Goal: Task Accomplishment & Management: Manage account settings

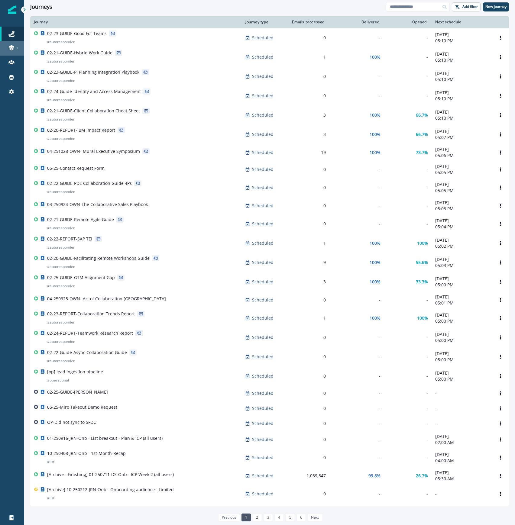
click at [13, 51] on link at bounding box center [12, 48] width 24 height 15
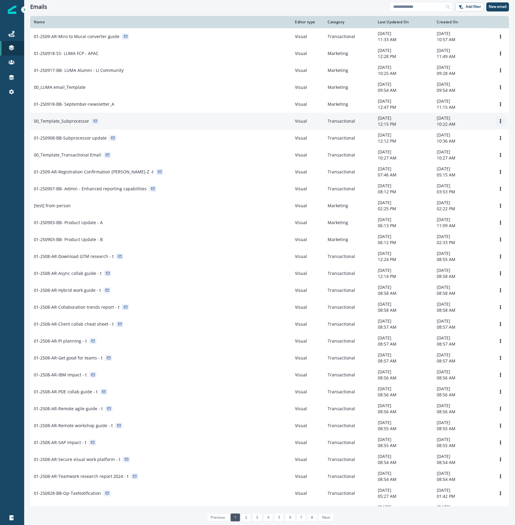
click at [498, 122] on icon "Options" at bounding box center [500, 121] width 4 height 4
click at [477, 139] on button "Clone" at bounding box center [465, 138] width 67 height 10
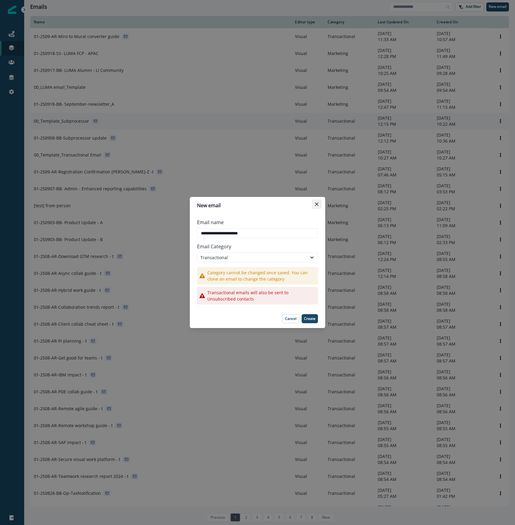
click at [316, 204] on icon "Close" at bounding box center [317, 204] width 4 height 4
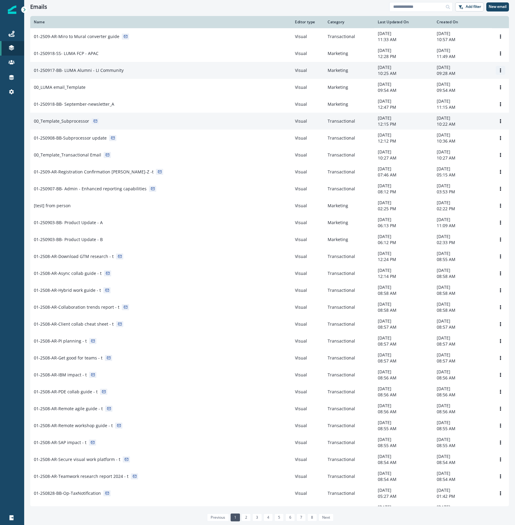
click at [498, 69] on icon "Options" at bounding box center [500, 70] width 4 height 4
click at [472, 87] on button "Clone" at bounding box center [465, 86] width 67 height 10
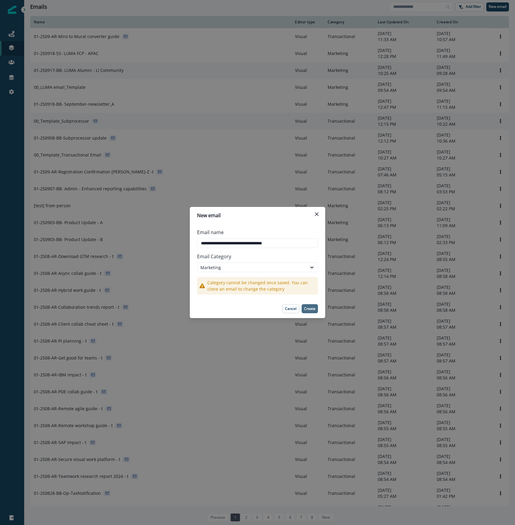
click at [308, 310] on p "Create" at bounding box center [309, 309] width 11 height 4
click at [289, 242] on input "**********" at bounding box center [257, 243] width 121 height 10
drag, startPoint x: 291, startPoint y: 242, endPoint x: 217, endPoint y: 242, distance: 74.3
click at [217, 242] on input "**********" at bounding box center [257, 243] width 121 height 10
click at [251, 243] on input "**********" at bounding box center [257, 243] width 121 height 10
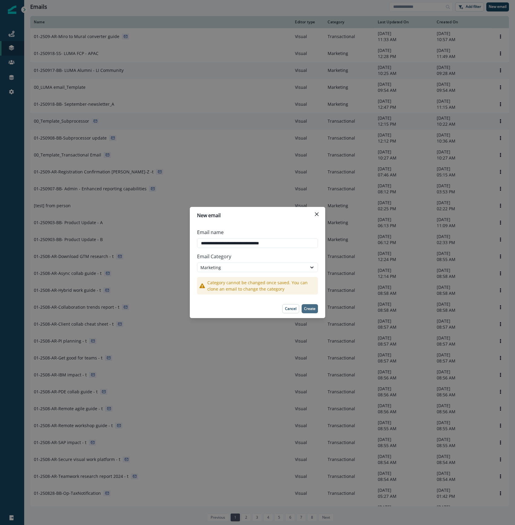
type input "**********"
click at [312, 309] on p "Create" at bounding box center [309, 309] width 11 height 4
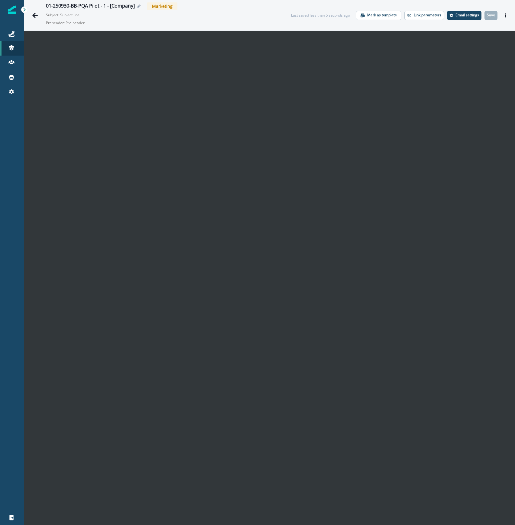
click at [138, 6] on icon "Edit name" at bounding box center [139, 7] width 4 height 4
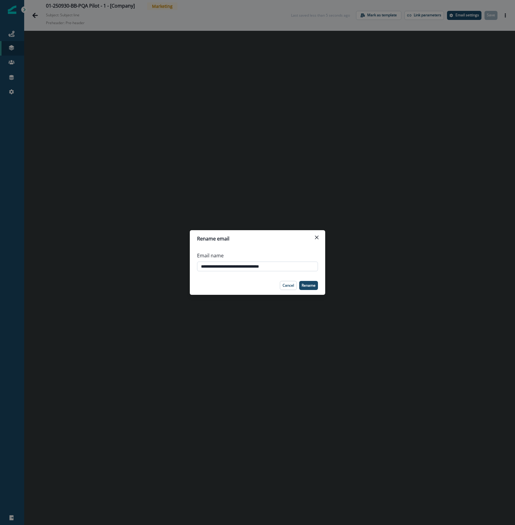
click at [292, 269] on input "**********" at bounding box center [257, 267] width 121 height 10
type input "**********"
click at [308, 283] on p "Rename" at bounding box center [309, 285] width 14 height 4
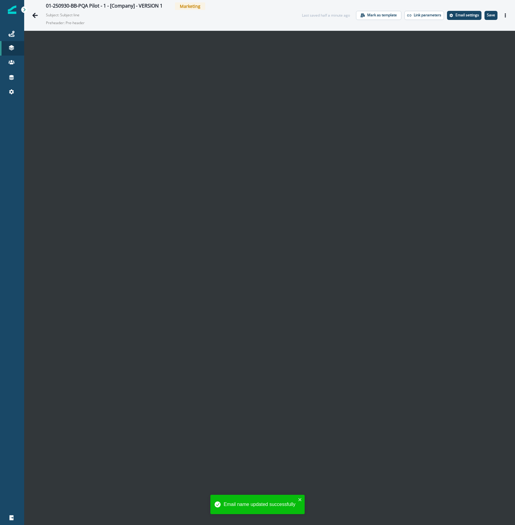
scroll to position [10, 0]
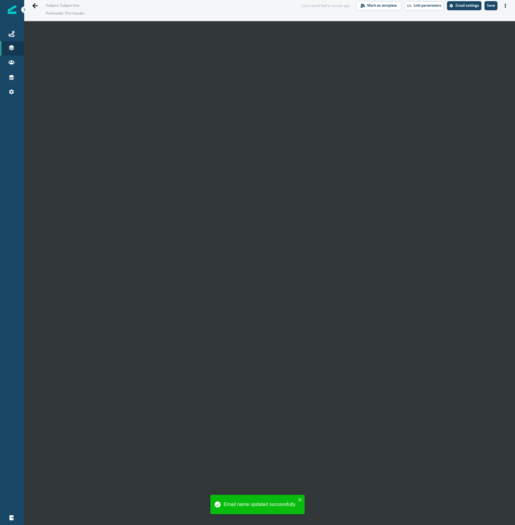
click at [295, 519] on div "Email name updated successfully" at bounding box center [257, 507] width 97 height 27
click at [300, 499] on icon "close" at bounding box center [299, 499] width 3 height 3
click at [484, 6] on button "Save" at bounding box center [490, 5] width 13 height 9
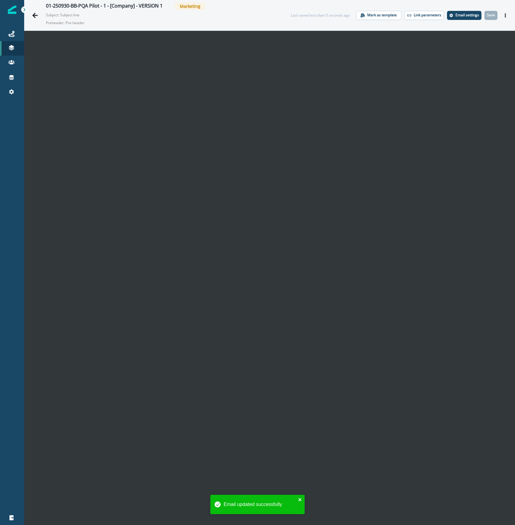
click at [298, 498] on icon "close" at bounding box center [300, 499] width 4 height 5
click at [36, 15] on icon "Go back" at bounding box center [34, 15] width 5 height 5
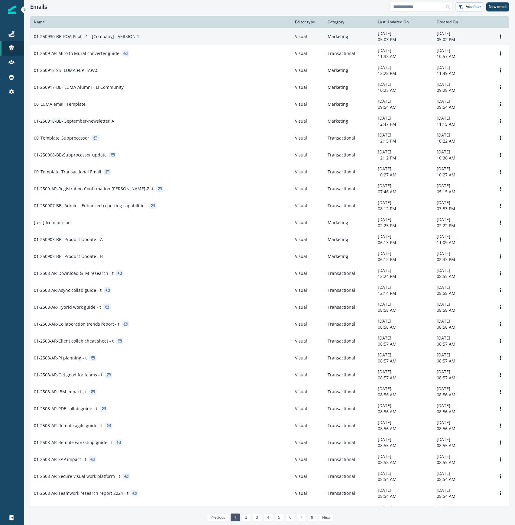
click at [158, 34] on div "01-250930-BB-PQA Pilot - 1 - [Company] - VERSION 1" at bounding box center [161, 37] width 254 height 6
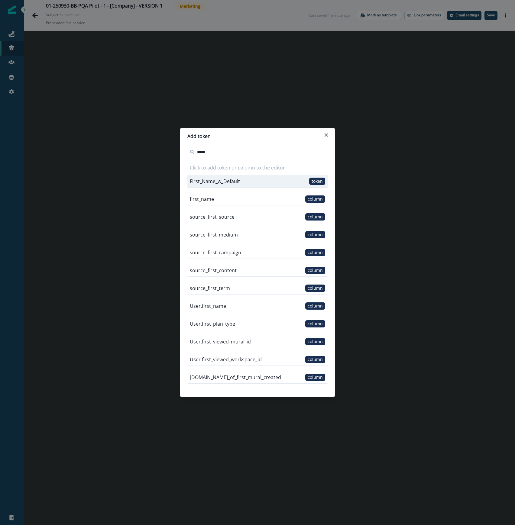
type input "*****"
click at [251, 182] on div "First_Name_w_Default token" at bounding box center [257, 181] width 140 height 12
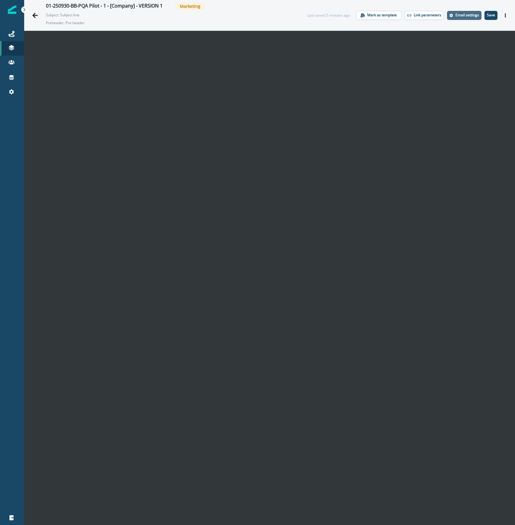
click at [459, 16] on p "Email settings" at bounding box center [467, 15] width 24 height 4
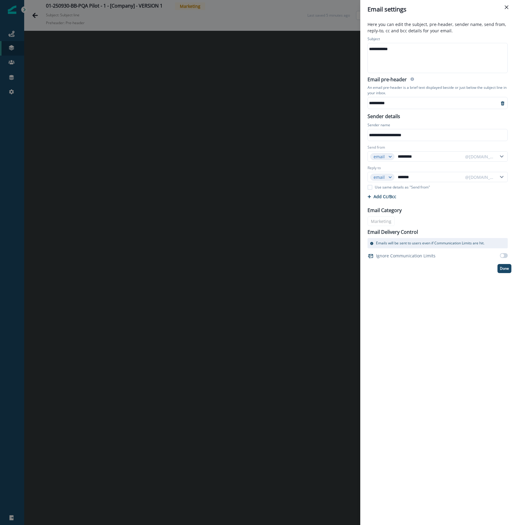
click at [329, 62] on div "**********" at bounding box center [257, 262] width 515 height 525
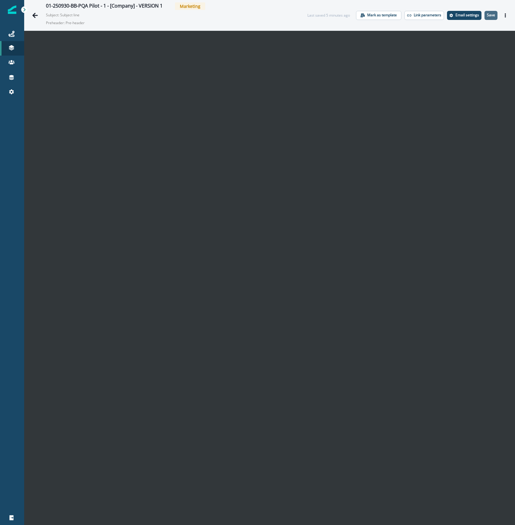
click at [487, 13] on p "Save" at bounding box center [491, 15] width 8 height 4
click at [462, 16] on p "Email settings" at bounding box center [467, 15] width 24 height 4
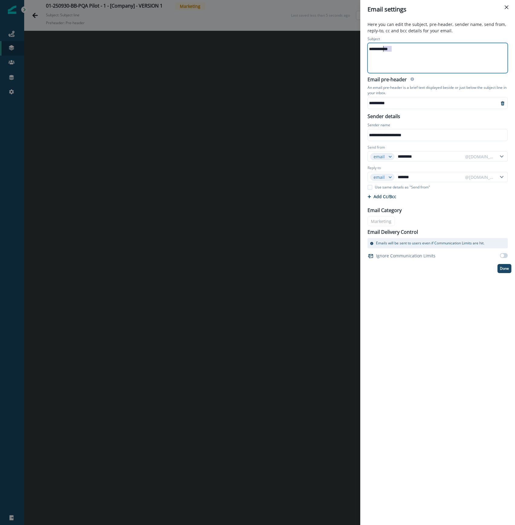
drag, startPoint x: 387, startPoint y: 50, endPoint x: 367, endPoint y: 47, distance: 20.7
click at [367, 47] on div "**********" at bounding box center [437, 54] width 147 height 39
click at [383, 102] on div "**********" at bounding box center [430, 102] width 125 height 9
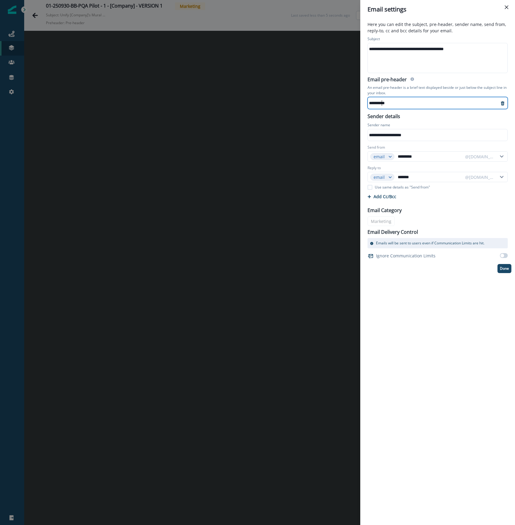
click at [383, 102] on div "**********" at bounding box center [430, 102] width 125 height 9
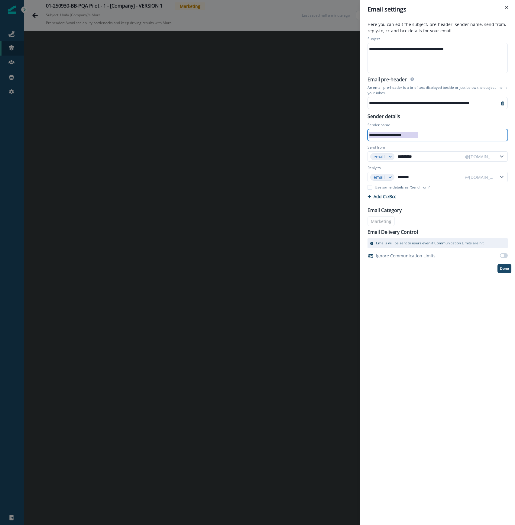
drag, startPoint x: 432, startPoint y: 133, endPoint x: 362, endPoint y: 138, distance: 70.6
click at [362, 138] on div "**********" at bounding box center [437, 272] width 155 height 506
click at [395, 138] on div "**********" at bounding box center [434, 135] width 132 height 9
drag, startPoint x: 401, startPoint y: 135, endPoint x: 358, endPoint y: 134, distance: 43.5
click at [358, 134] on div "**********" at bounding box center [257, 262] width 515 height 525
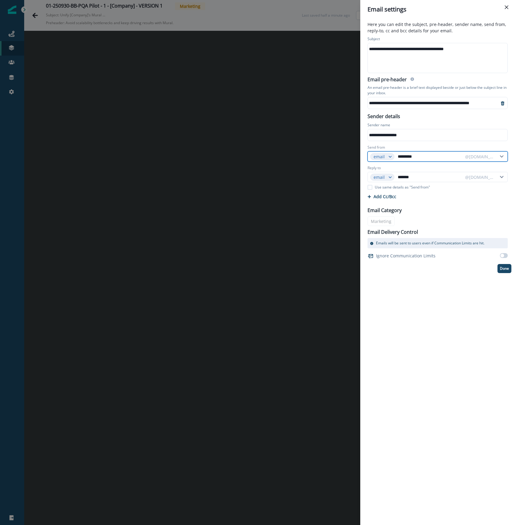
drag, startPoint x: 426, startPoint y: 156, endPoint x: 381, endPoint y: 152, distance: 44.9
click at [381, 152] on div "email ********* @[DOMAIN_NAME]" at bounding box center [437, 156] width 140 height 10
drag, startPoint x: 427, startPoint y: 178, endPoint x: 392, endPoint y: 178, distance: 35.0
click at [392, 178] on div "email ******* @[DOMAIN_NAME]" at bounding box center [437, 177] width 140 height 10
click at [456, 315] on div "**********" at bounding box center [437, 272] width 155 height 506
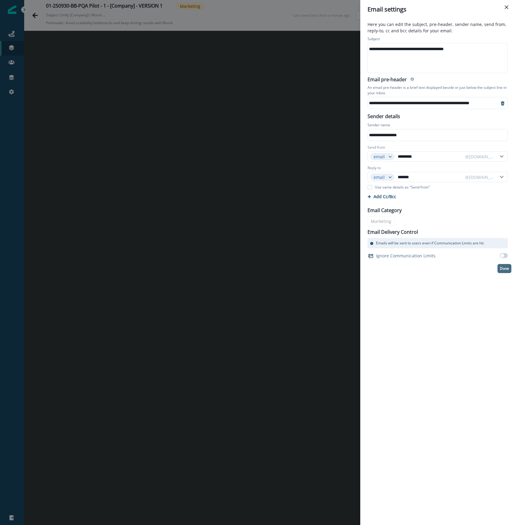
click at [504, 268] on p "Done" at bounding box center [504, 268] width 9 height 4
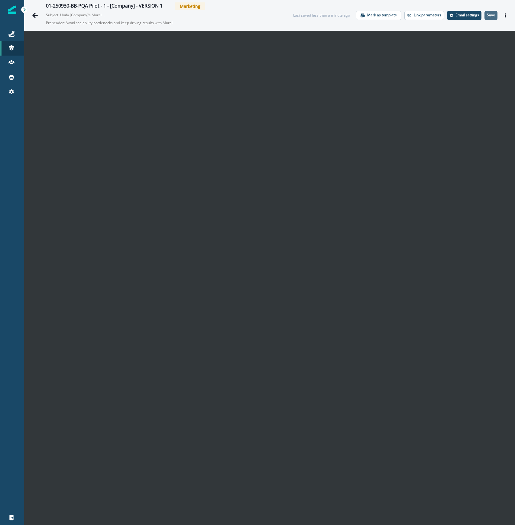
click at [487, 15] on p "Save" at bounding box center [491, 15] width 8 height 4
click at [34, 16] on icon "Go back" at bounding box center [34, 15] width 5 height 5
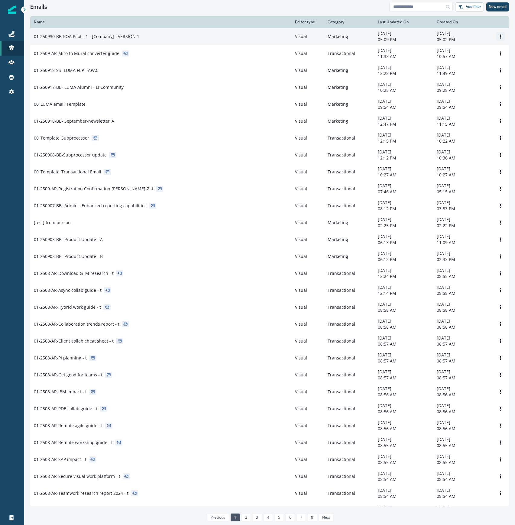
click at [498, 37] on icon "Options" at bounding box center [500, 36] width 4 height 4
click at [462, 53] on button "Clone" at bounding box center [465, 52] width 67 height 10
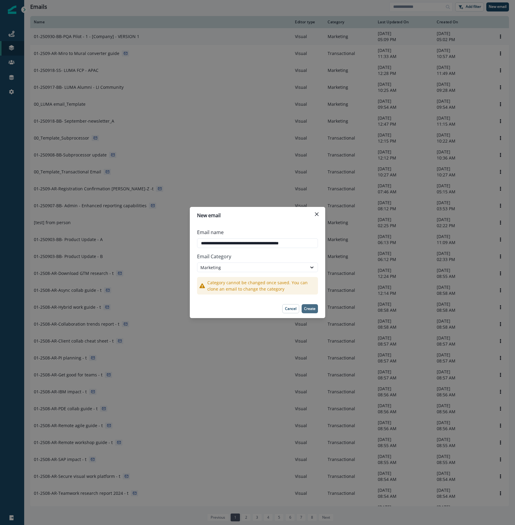
type input "**********"
click at [311, 309] on p "Create" at bounding box center [309, 309] width 11 height 4
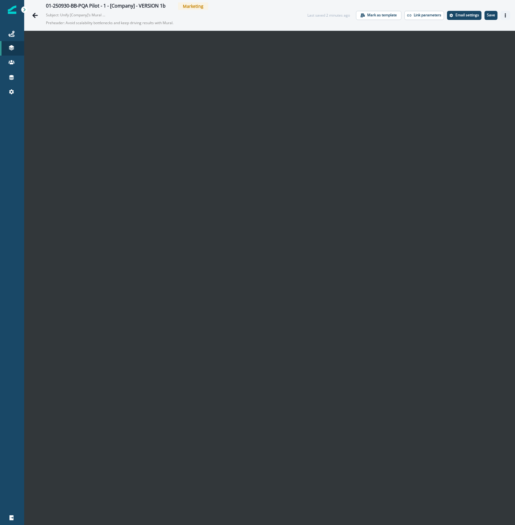
click at [500, 12] on button "Actions" at bounding box center [505, 15] width 10 height 9
click at [489, 11] on button "Save" at bounding box center [490, 15] width 13 height 9
click at [503, 14] on icon "Actions" at bounding box center [505, 15] width 4 height 4
click at [460, 30] on button "Preview" at bounding box center [470, 30] width 67 height 11
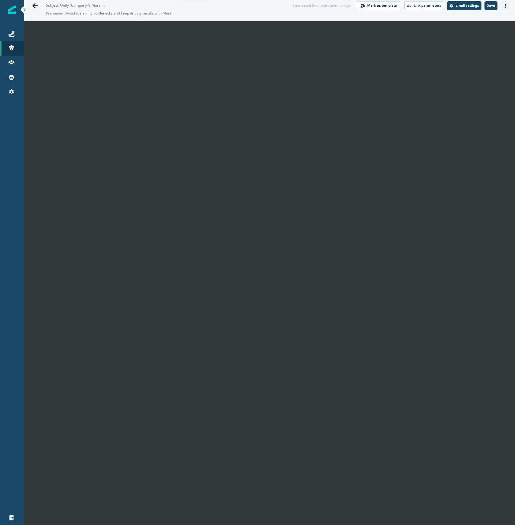
click at [503, 6] on icon "Actions" at bounding box center [505, 6] width 4 height 4
click at [470, 19] on button "Preview" at bounding box center [470, 20] width 67 height 11
click at [505, 5] on icon "Actions" at bounding box center [505, 6] width 1 height 4
click at [487, 3] on p "Save" at bounding box center [491, 5] width 8 height 4
click at [33, 5] on icon "Go back" at bounding box center [34, 5] width 5 height 5
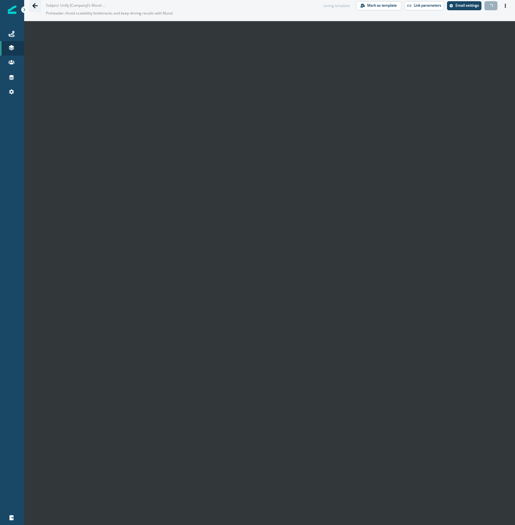
click at [33, 5] on icon "Go back" at bounding box center [34, 5] width 5 height 5
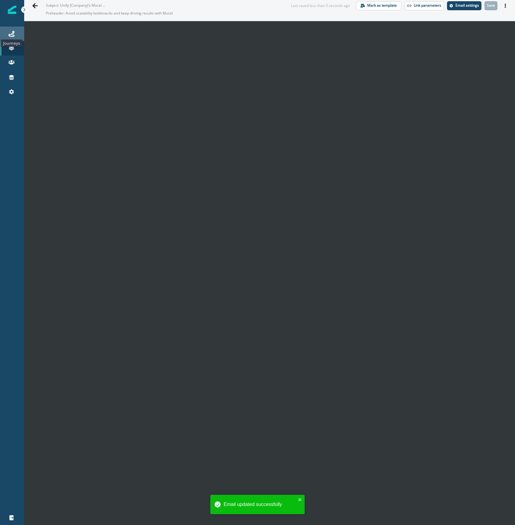
click at [11, 34] on icon at bounding box center [11, 34] width 6 height 6
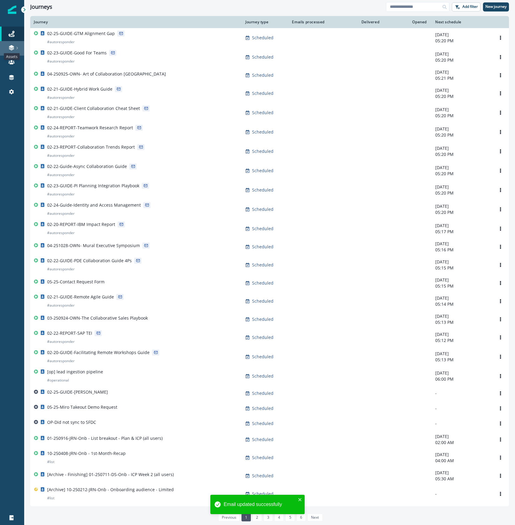
click at [9, 46] on icon at bounding box center [11, 46] width 5 height 3
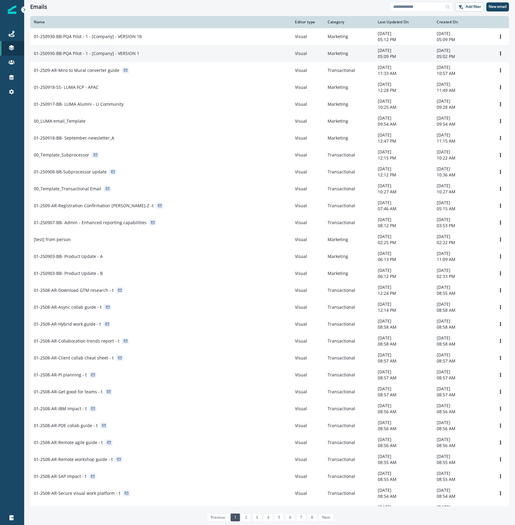
click at [152, 57] on div "01-250930-BB-PQA Pilot - 1 - [Company] - VERSION 1" at bounding box center [161, 53] width 254 height 6
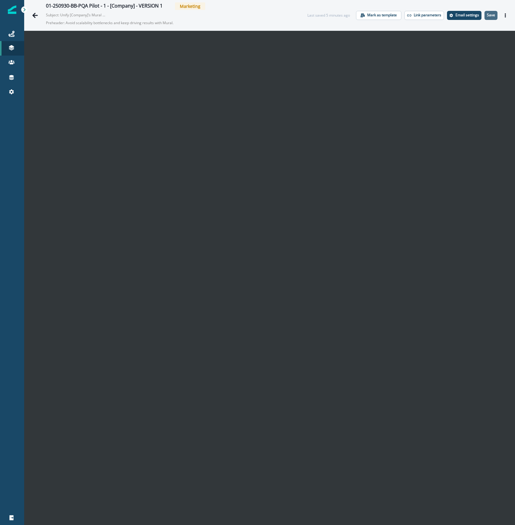
click at [489, 16] on button "Save" at bounding box center [490, 15] width 13 height 9
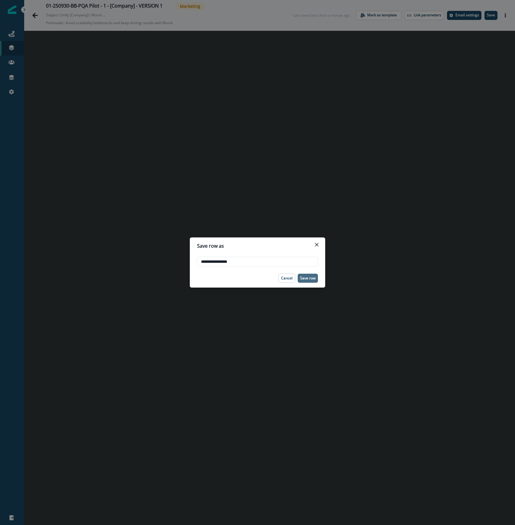
type input "**********"
click at [306, 277] on p "Save row" at bounding box center [307, 278] width 15 height 4
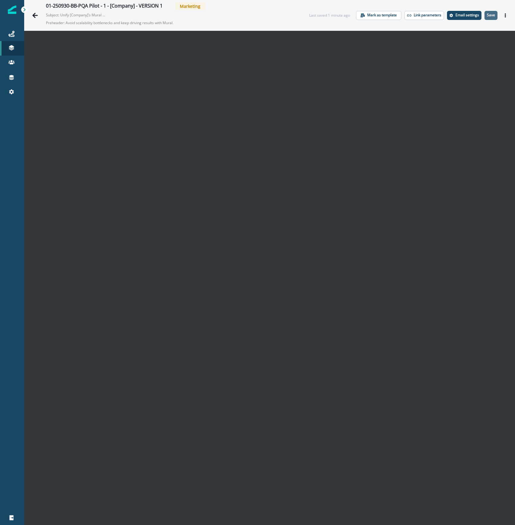
click at [487, 14] on p "Save" at bounding box center [491, 15] width 8 height 4
click at [38, 12] on icon "Go back" at bounding box center [35, 15] width 6 height 6
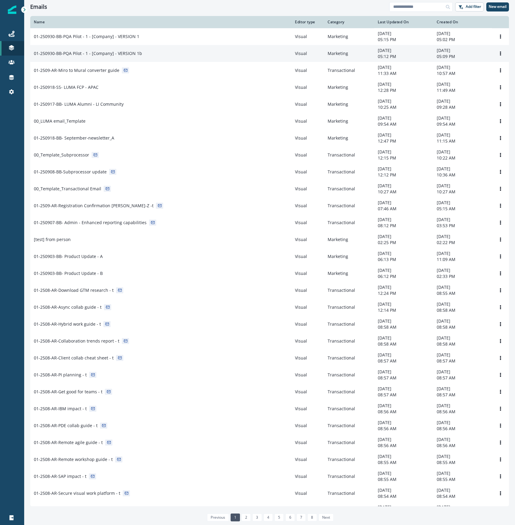
click at [168, 52] on div "01-250930-BB-PQA Pilot - 1 - [Company] - VERSION 1b" at bounding box center [161, 53] width 254 height 6
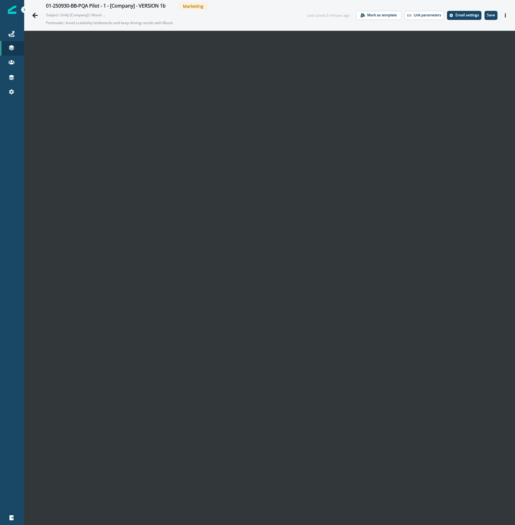
scroll to position [10, 0]
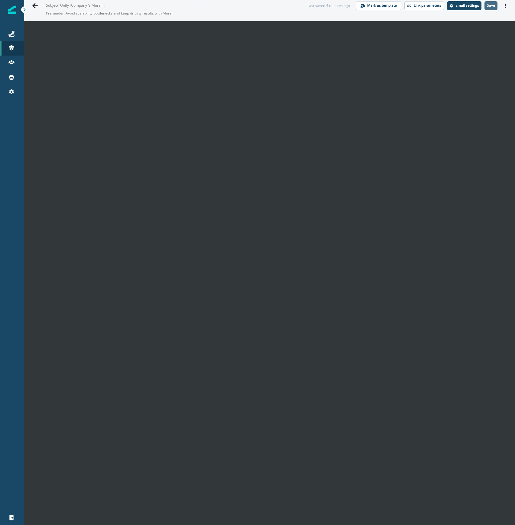
click at [488, 6] on p "Save" at bounding box center [491, 5] width 8 height 4
click at [36, 6] on icon "Go back" at bounding box center [35, 6] width 6 height 6
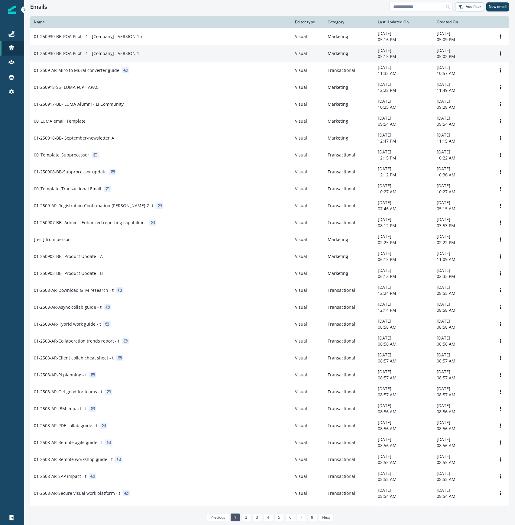
click at [224, 53] on div "01-250930-BB-PQA Pilot - 1 - [Company] - VERSION 1" at bounding box center [161, 53] width 254 height 6
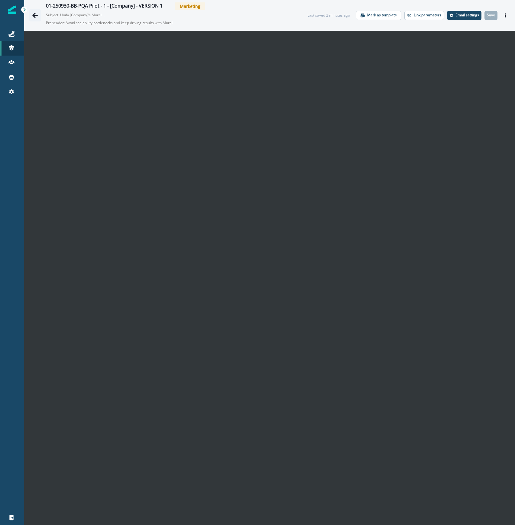
click at [34, 14] on icon "Go back" at bounding box center [34, 15] width 5 height 5
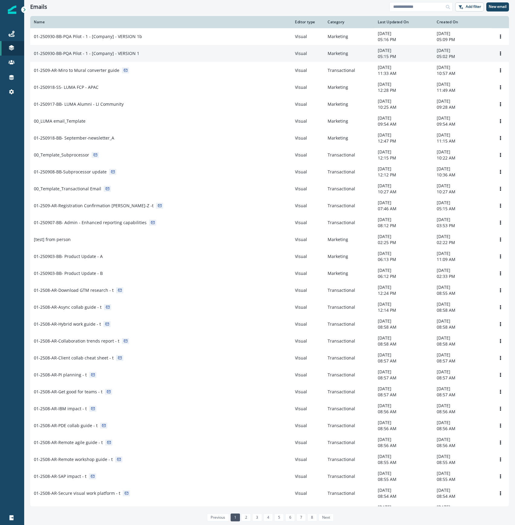
click at [146, 53] on div "01-250930-BB-PQA Pilot - 1 - [Company] - VERSION 1" at bounding box center [161, 53] width 254 height 6
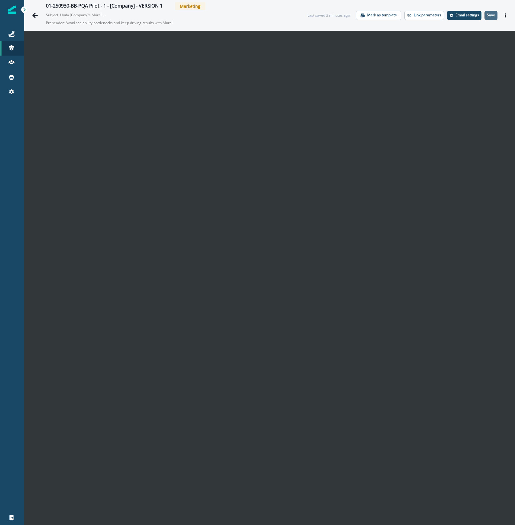
click at [487, 16] on p "Save" at bounding box center [491, 15] width 8 height 4
click at [487, 15] on p "Save" at bounding box center [491, 15] width 8 height 4
click at [505, 13] on icon "Actions" at bounding box center [505, 15] width 1 height 4
click at [474, 29] on button "Preview" at bounding box center [470, 30] width 67 height 11
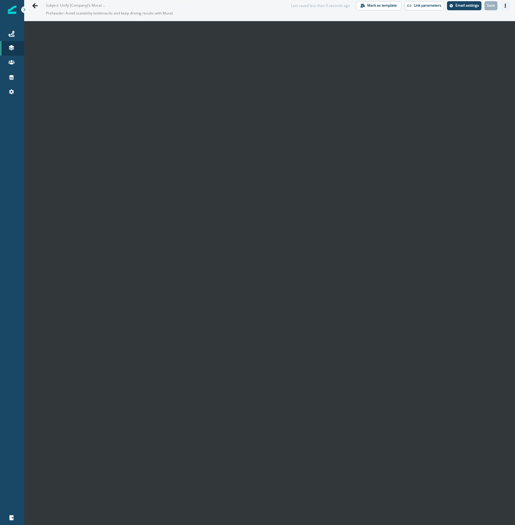
click at [505, 5] on icon "Actions" at bounding box center [505, 6] width 1 height 4
click at [35, 7] on icon "Go back" at bounding box center [34, 5] width 5 height 5
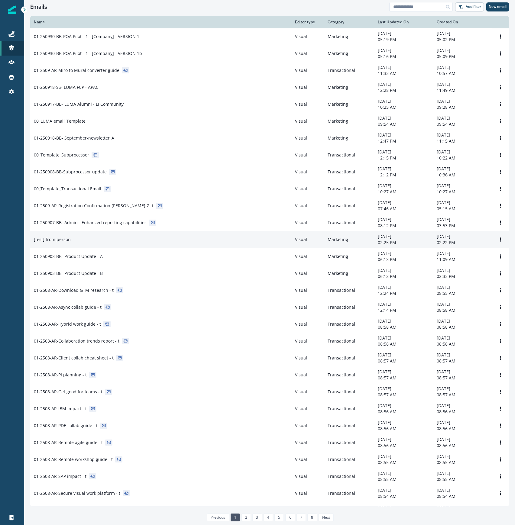
click at [213, 248] on td "[test] from person" at bounding box center [160, 239] width 261 height 17
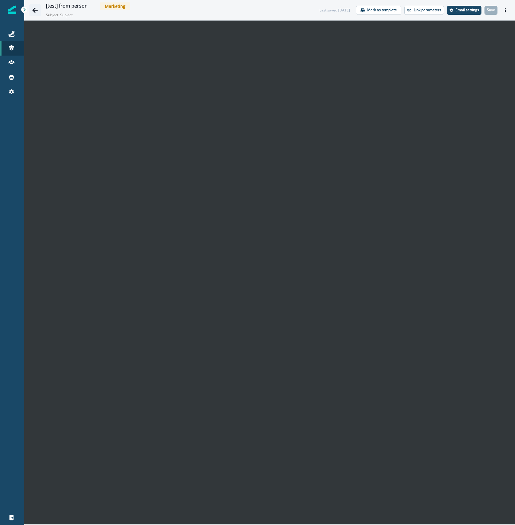
click at [39, 9] on button "Go back" at bounding box center [35, 10] width 12 height 12
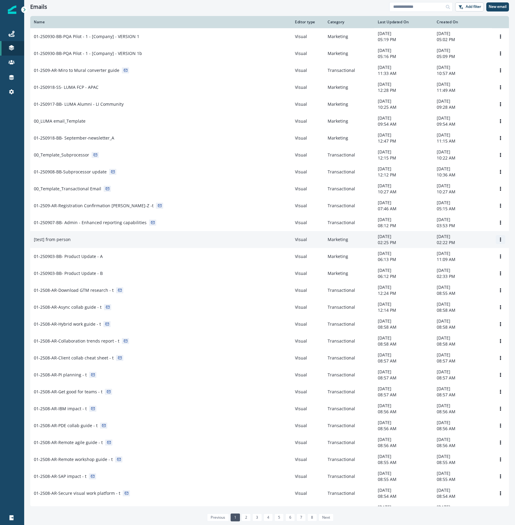
click at [496, 242] on button "Options" at bounding box center [501, 239] width 10 height 9
click at [464, 278] on button "Remove" at bounding box center [465, 279] width 67 height 10
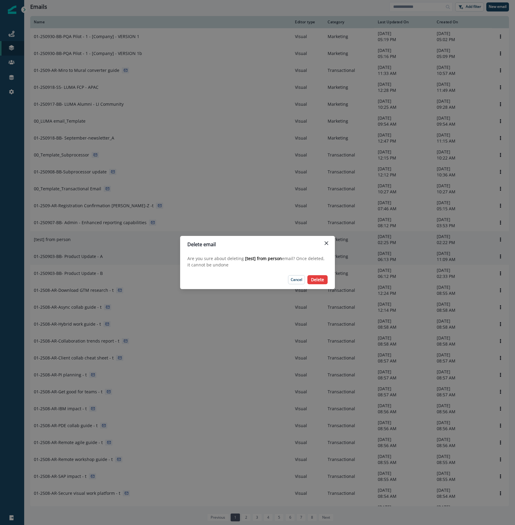
click at [319, 280] on p "Delete" at bounding box center [317, 279] width 13 height 5
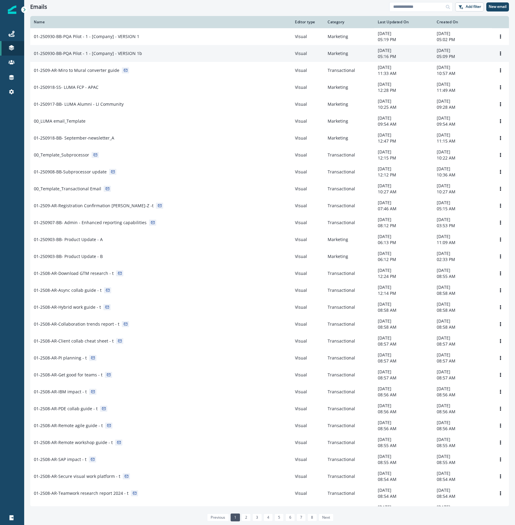
click at [123, 53] on p "01-250930-BB-PQA Pilot - 1 - [Company] - VERSION 1b" at bounding box center [88, 53] width 108 height 6
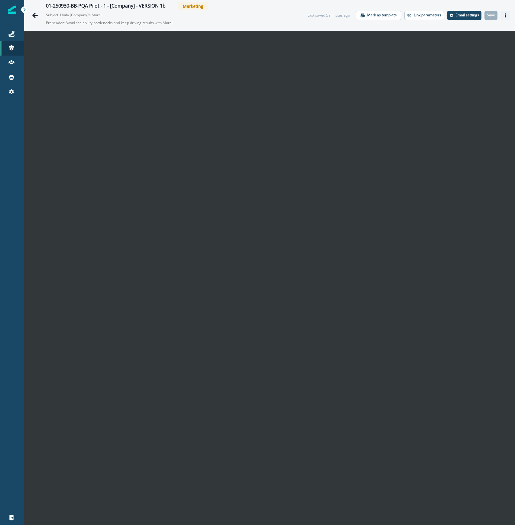
click at [502, 14] on button "Actions" at bounding box center [505, 15] width 10 height 9
click at [471, 32] on button "Preview" at bounding box center [470, 30] width 67 height 11
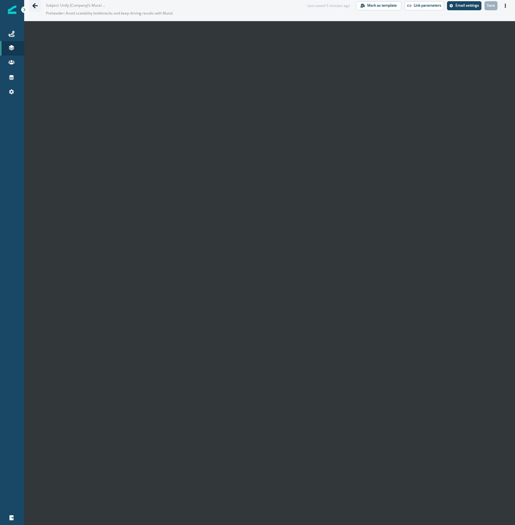
click at [32, 5] on icon "Go back" at bounding box center [35, 6] width 6 height 6
click at [34, 5] on icon "Go back" at bounding box center [35, 6] width 6 height 6
click at [9, 51] on link at bounding box center [12, 48] width 24 height 15
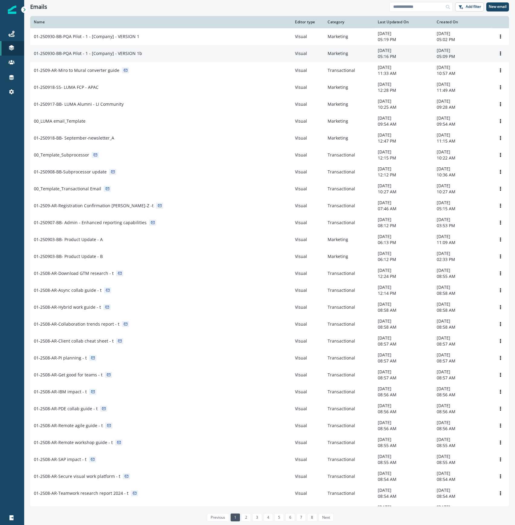
click at [159, 57] on div "01-250930-BB-PQA Pilot - 1 - [Company] - VERSION 1b" at bounding box center [161, 53] width 254 height 6
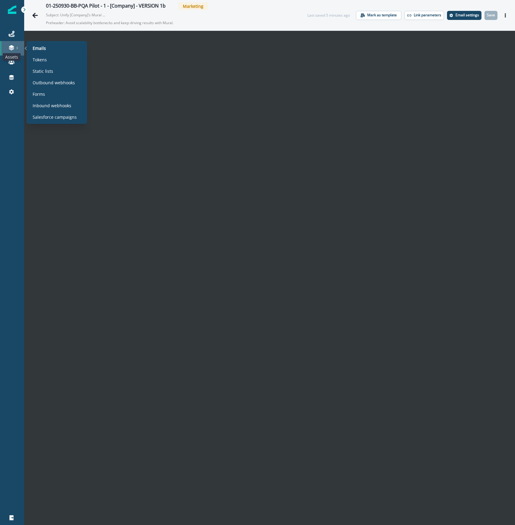
click at [12, 48] on icon at bounding box center [11, 48] width 6 height 6
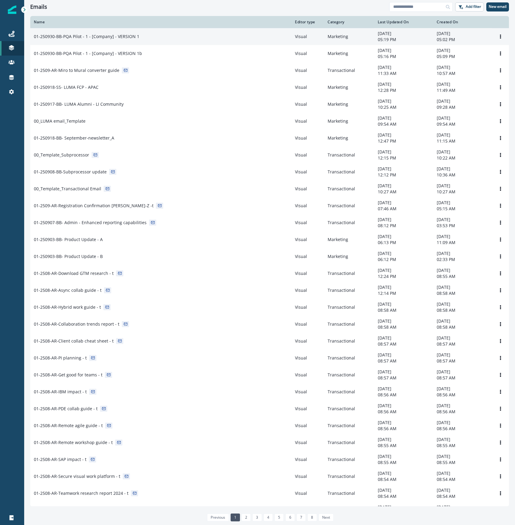
click at [129, 40] on td "01-250930-BB-PQA Pilot - 1 - [Company] - VERSION 1" at bounding box center [160, 36] width 261 height 17
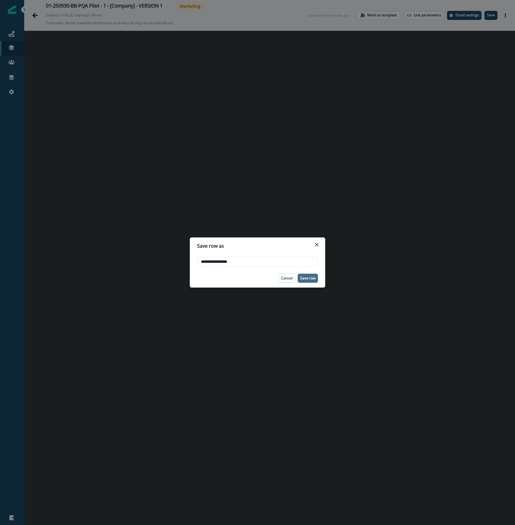
type input "**********"
click at [308, 275] on button "Save row" at bounding box center [308, 278] width 20 height 9
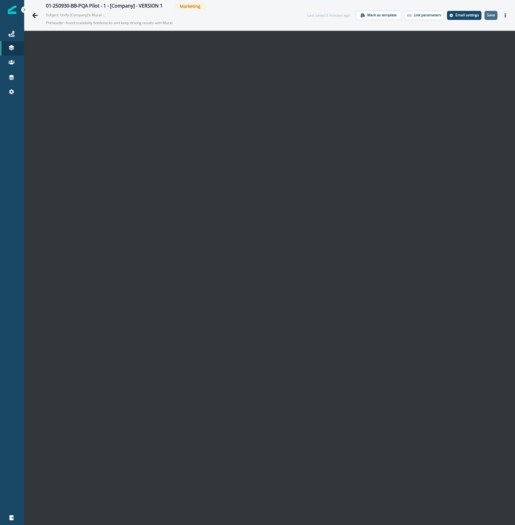
click at [489, 13] on p "Save" at bounding box center [491, 15] width 8 height 4
click at [487, 17] on p "Save" at bounding box center [491, 15] width 8 height 4
click at [497, 23] on div "01-250930-BB-PQA Pilot - 1 - [Company] - VERSION 1 Marketing Subject: Unify [Co…" at bounding box center [269, 15] width 491 height 31
click at [487, 15] on p "Save" at bounding box center [491, 15] width 8 height 4
click at [502, 17] on button "Actions" at bounding box center [505, 15] width 10 height 9
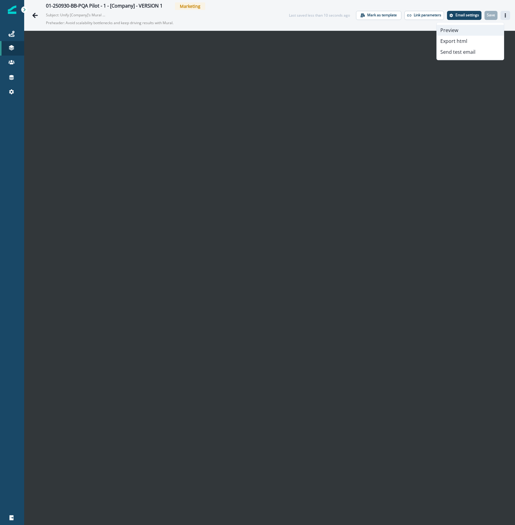
click at [466, 34] on button "Preview" at bounding box center [470, 30] width 67 height 11
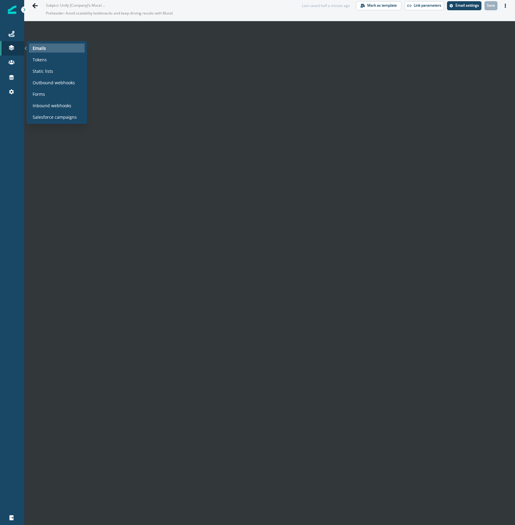
click at [39, 46] on p "Emails" at bounding box center [39, 48] width 13 height 6
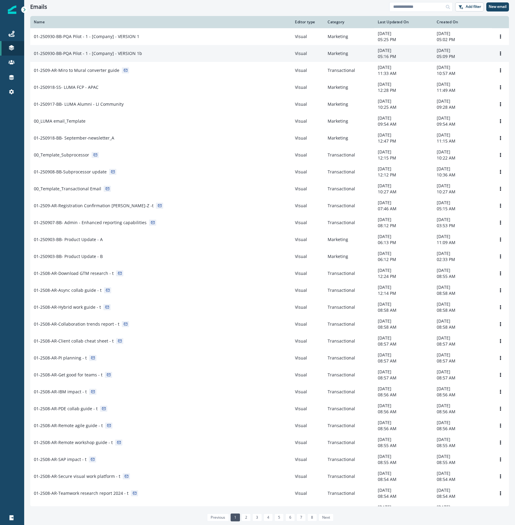
click at [166, 55] on div "01-250930-BB-PQA Pilot - 1 - [Company] - VERSION 1b" at bounding box center [161, 53] width 254 height 6
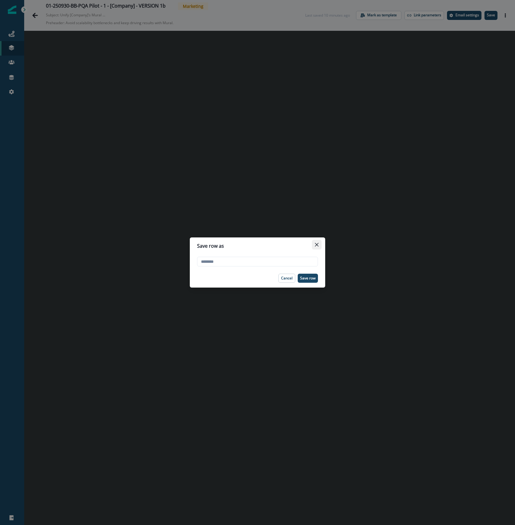
click at [316, 242] on button "Close" at bounding box center [317, 245] width 10 height 10
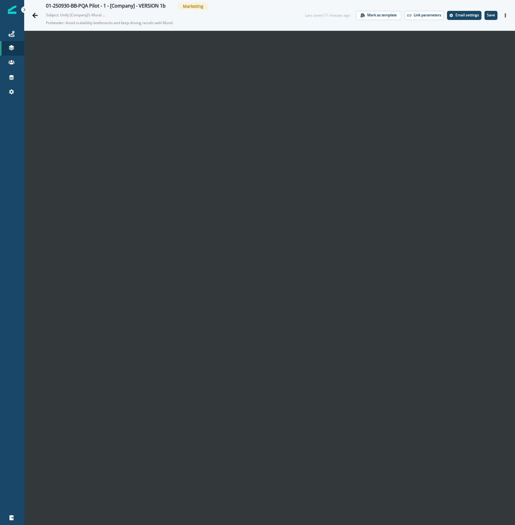
click at [23, 120] on div at bounding box center [12, 308] width 24 height 404
click at [487, 18] on button "Save" at bounding box center [490, 15] width 13 height 9
click at [505, 16] on icon "Actions" at bounding box center [505, 15] width 1 height 4
click at [480, 29] on button "Preview" at bounding box center [470, 30] width 67 height 11
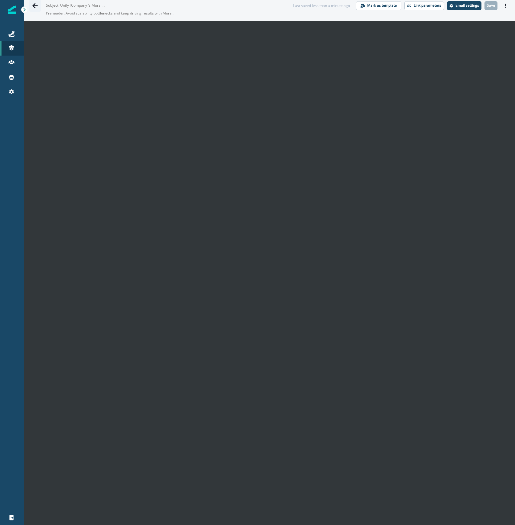
click at [31, 5] on button "Go back" at bounding box center [35, 6] width 12 height 12
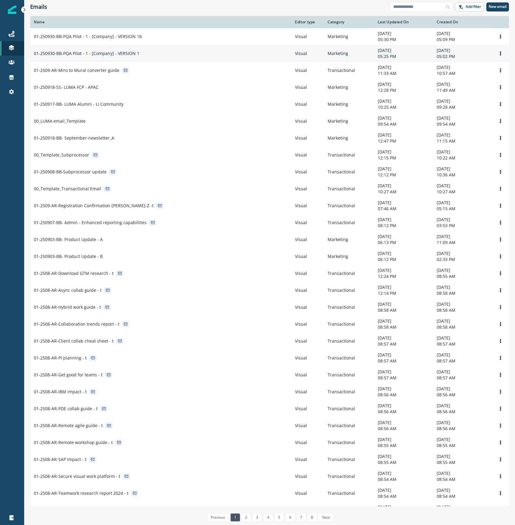
click at [146, 51] on div "01-250930-BB-PQA Pilot - 1 - [Company] - VERSION 1" at bounding box center [161, 53] width 254 height 6
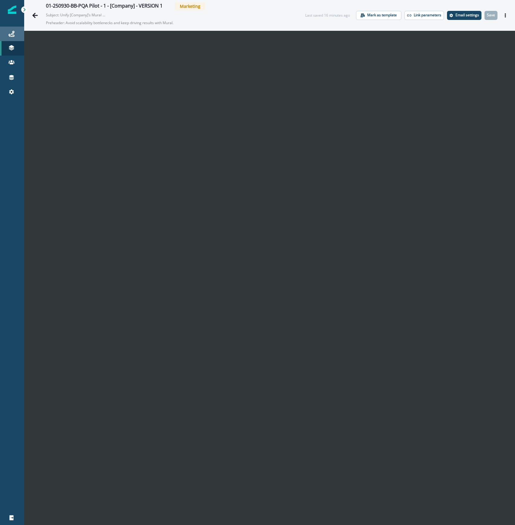
click at [9, 37] on icon at bounding box center [11, 34] width 6 height 6
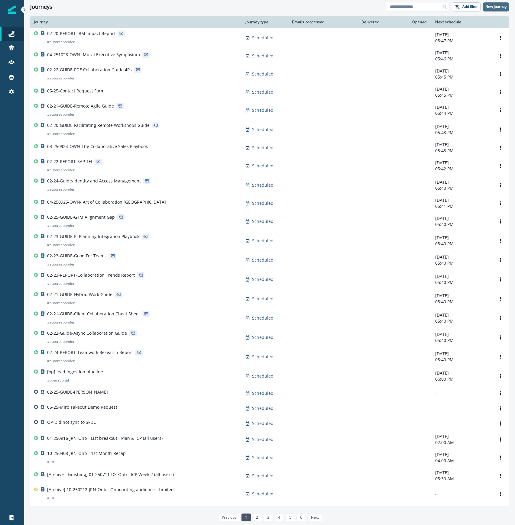
click at [496, 5] on p "New journey" at bounding box center [495, 7] width 21 height 4
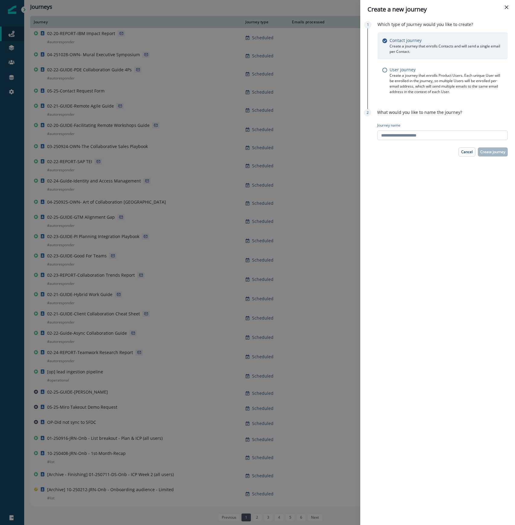
click at [395, 138] on input "Journey name" at bounding box center [442, 136] width 131 height 10
type input "**********"
click at [493, 150] on p "Create journey" at bounding box center [492, 152] width 25 height 4
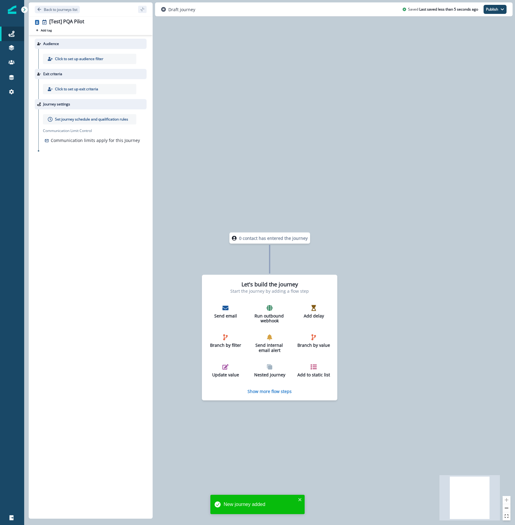
click at [74, 56] on div "Click to set up audience filter" at bounding box center [89, 59] width 93 height 10
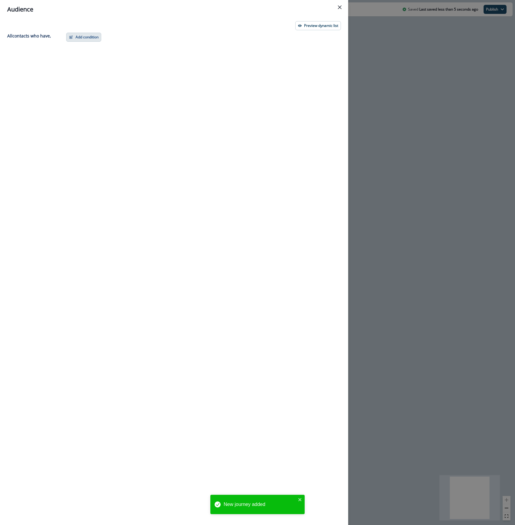
click at [82, 35] on button "Add condition" at bounding box center [83, 37] width 35 height 9
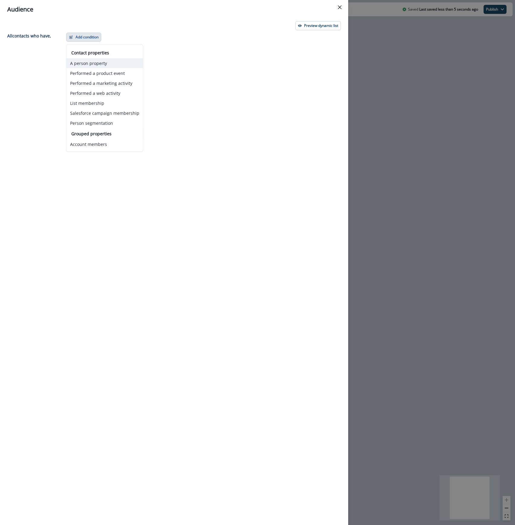
click at [82, 66] on button "A person property" at bounding box center [104, 63] width 76 height 10
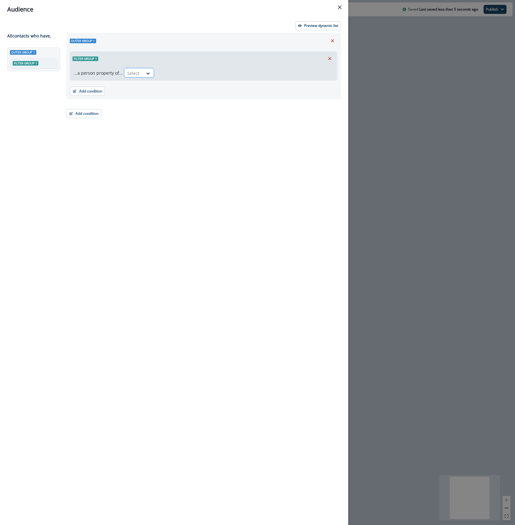
click at [131, 73] on div at bounding box center [133, 73] width 13 height 8
type input "*****"
click at [130, 85] on div "Email" at bounding box center [151, 86] width 59 height 11
click at [178, 75] on icon at bounding box center [180, 73] width 5 height 6
click at [181, 121] on div "equal to" at bounding box center [178, 120] width 47 height 11
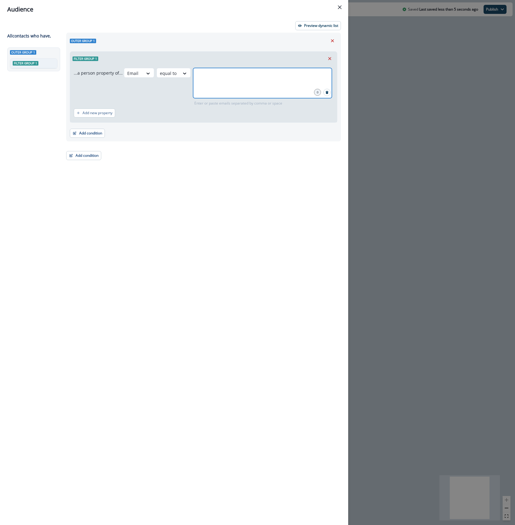
click at [211, 71] on input "text" at bounding box center [262, 75] width 137 height 12
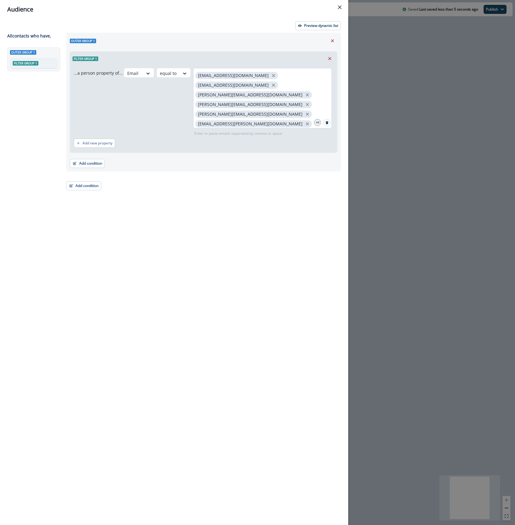
click at [328, 101] on div "[EMAIL_ADDRESS][DOMAIN_NAME] [DOMAIN_NAME][EMAIL_ADDRESS][DOMAIN_NAME] [DOMAIN_…" at bounding box center [262, 98] width 139 height 60
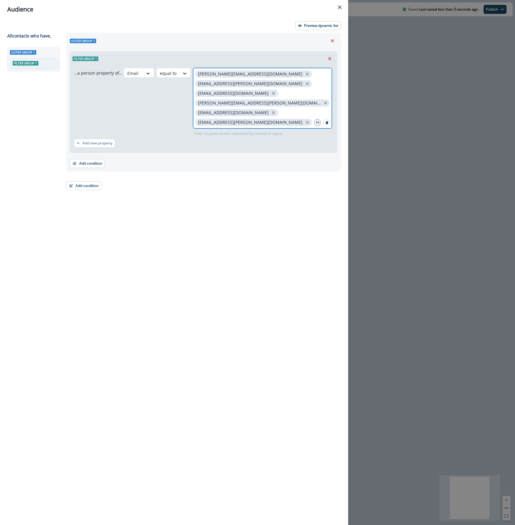
scroll to position [274, 0]
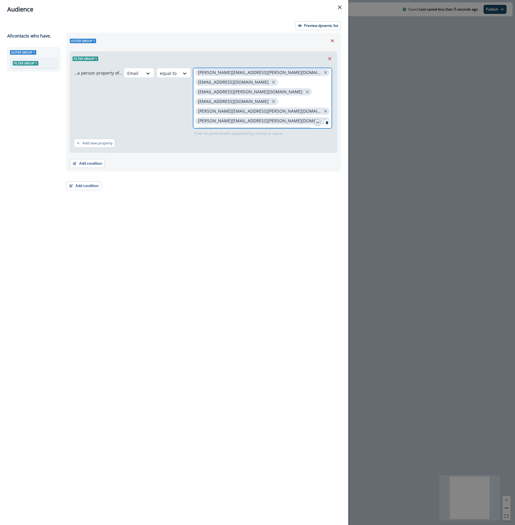
click at [243, 270] on input "text" at bounding box center [262, 276] width 137 height 12
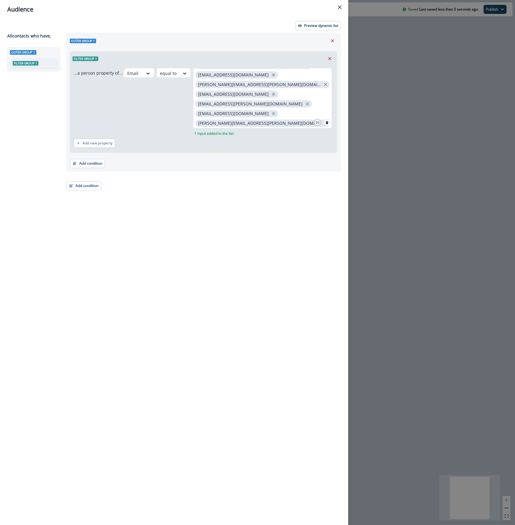
click at [257, 140] on div "Add new property" at bounding box center [204, 143] width 260 height 14
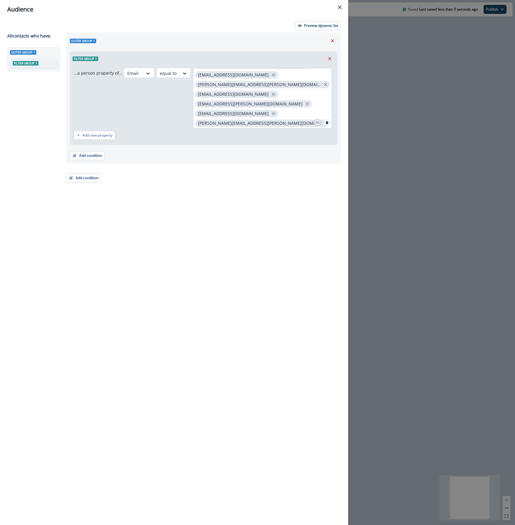
click at [269, 285] on p "[EMAIL_ADDRESS][DOMAIN_NAME]" at bounding box center [233, 287] width 71 height 5
click at [328, 123] on icon "Search" at bounding box center [326, 122] width 3 height 3
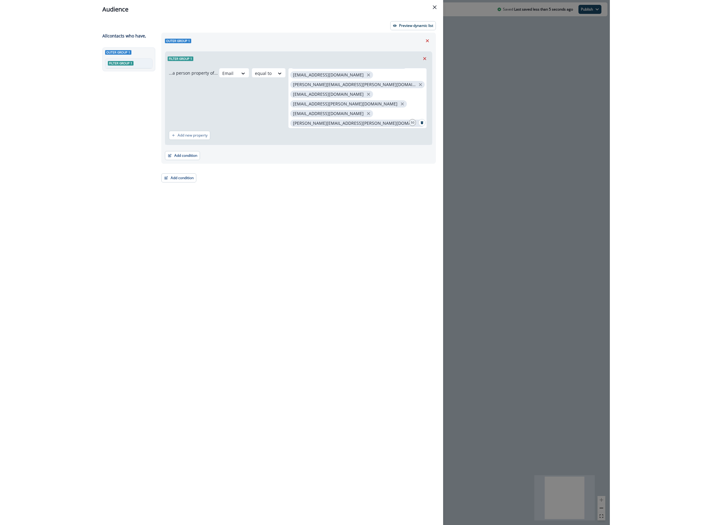
scroll to position [0, 0]
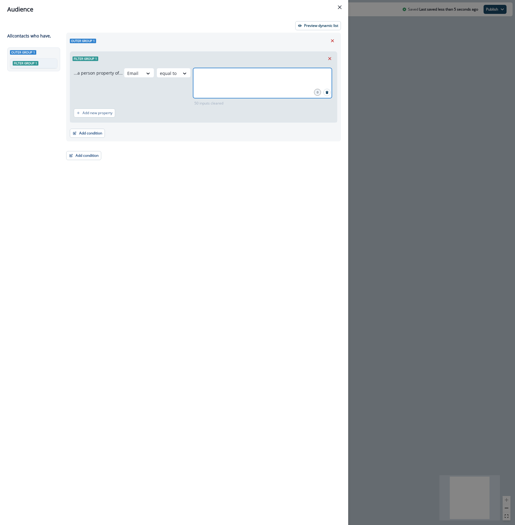
click at [206, 76] on input "text" at bounding box center [262, 75] width 137 height 12
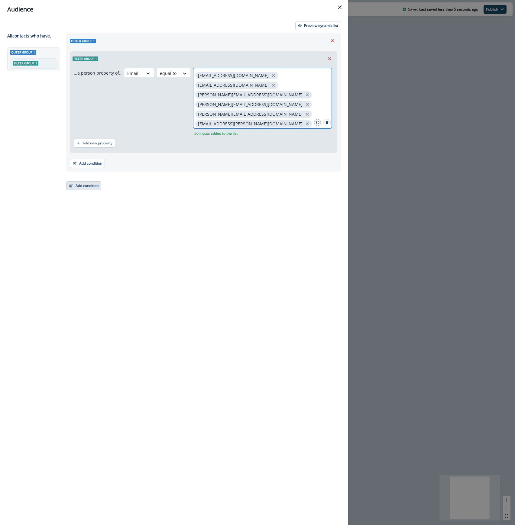
click at [82, 188] on button "Add condition" at bounding box center [83, 185] width 35 height 9
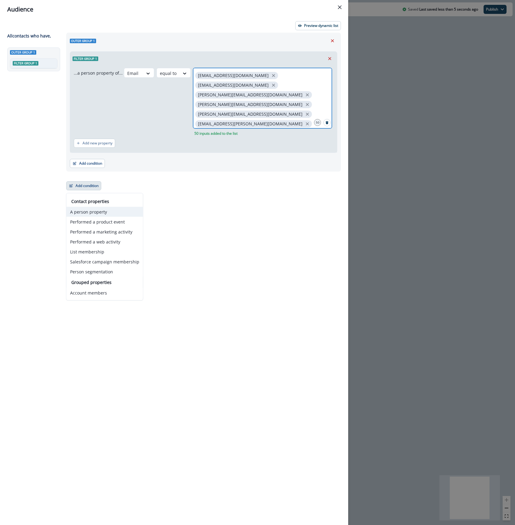
click at [95, 214] on button "A person property" at bounding box center [104, 212] width 76 height 10
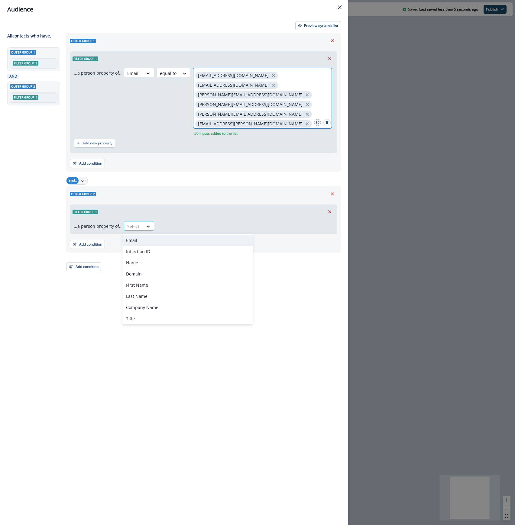
click at [133, 229] on div at bounding box center [133, 227] width 13 height 8
click at [140, 243] on div "Email" at bounding box center [187, 240] width 131 height 11
click at [176, 228] on div at bounding box center [181, 227] width 10 height 6
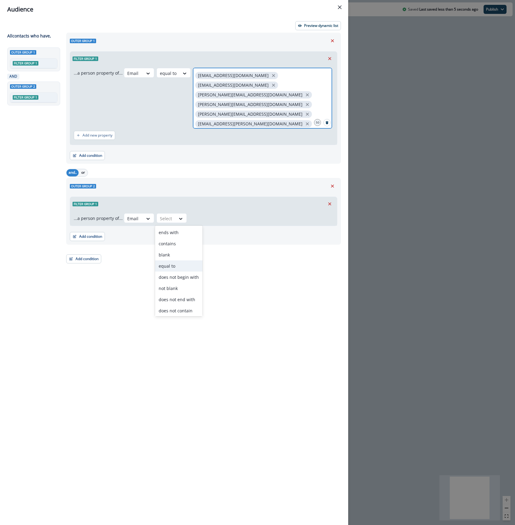
drag, startPoint x: 180, startPoint y: 233, endPoint x: 181, endPoint y: 266, distance: 33.9
click at [181, 266] on div "ends with contains blank equal to does not begin with not blank does not end wi…" at bounding box center [178, 271] width 47 height 91
click at [185, 265] on div "equal to" at bounding box center [178, 265] width 47 height 11
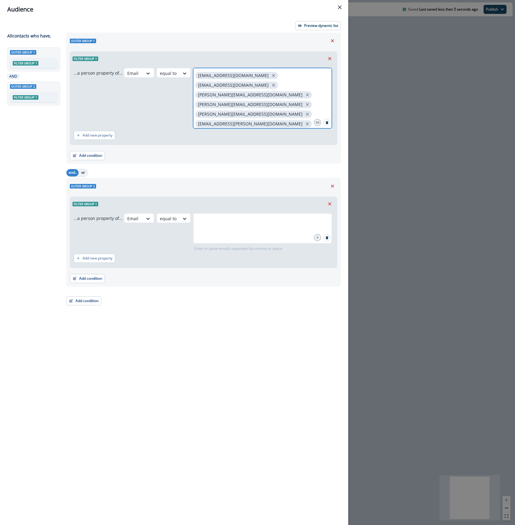
click at [83, 172] on button "or" at bounding box center [83, 172] width 9 height 7
click at [241, 224] on input "text" at bounding box center [262, 221] width 137 height 12
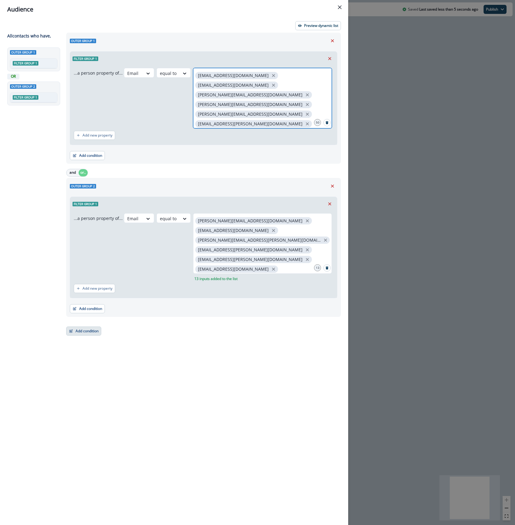
click at [80, 332] on button "Add condition" at bounding box center [83, 331] width 35 height 9
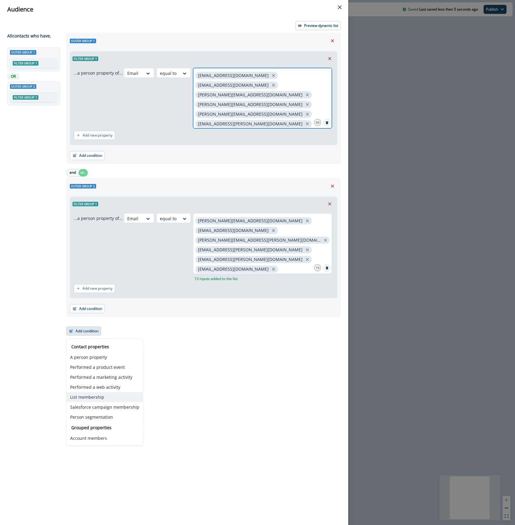
click at [85, 396] on button "List membership" at bounding box center [104, 397] width 76 height 10
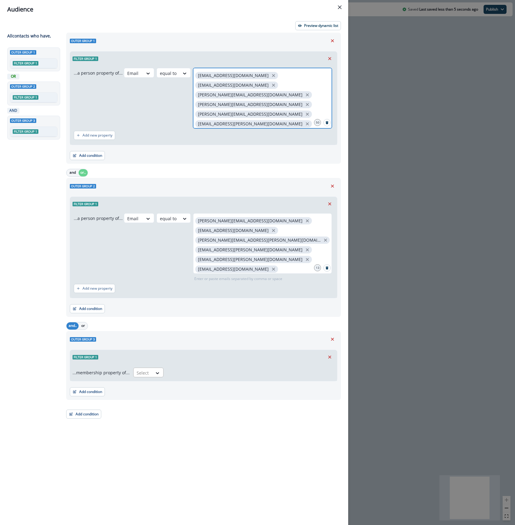
click at [146, 376] on div at bounding box center [143, 373] width 13 height 8
click at [146, 385] on div "in" at bounding box center [146, 387] width 30 height 11
click at [192, 376] on div at bounding box center [245, 373] width 150 height 8
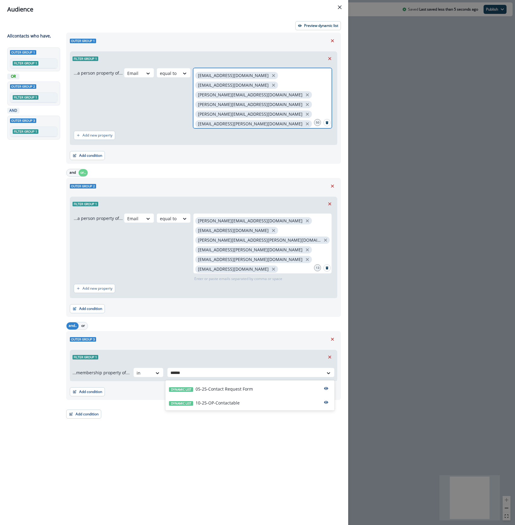
type input "*******"
click at [207, 400] on p "10-25-OP-Contactable" at bounding box center [217, 403] width 44 height 6
click at [317, 24] on p "Preview dynamic list" at bounding box center [321, 26] width 34 height 4
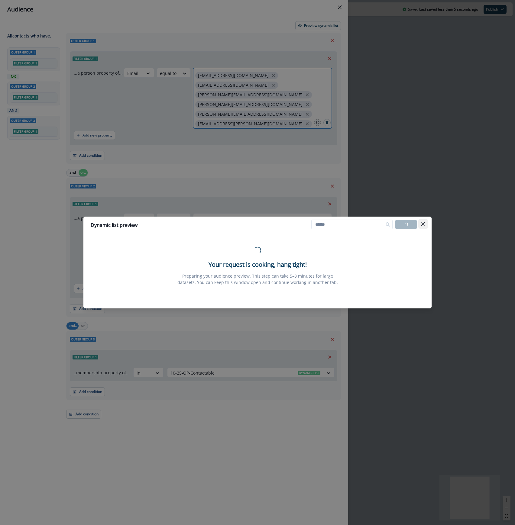
click at [422, 223] on icon "Close" at bounding box center [423, 224] width 4 height 4
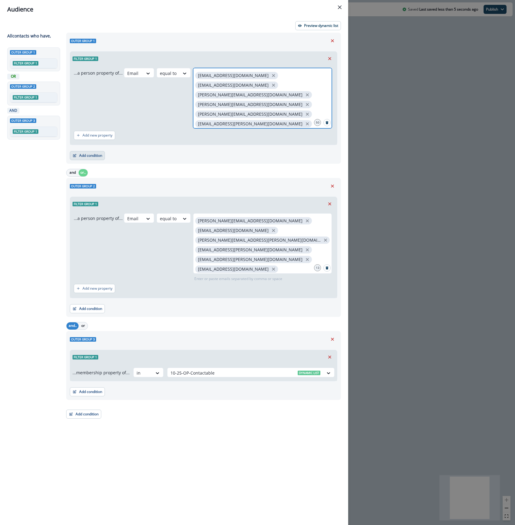
click at [96, 155] on button "Add condition" at bounding box center [87, 155] width 35 height 9
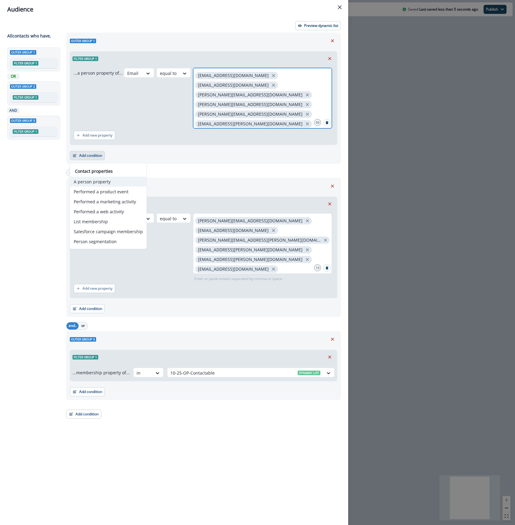
click at [98, 179] on button "A person property" at bounding box center [108, 182] width 76 height 10
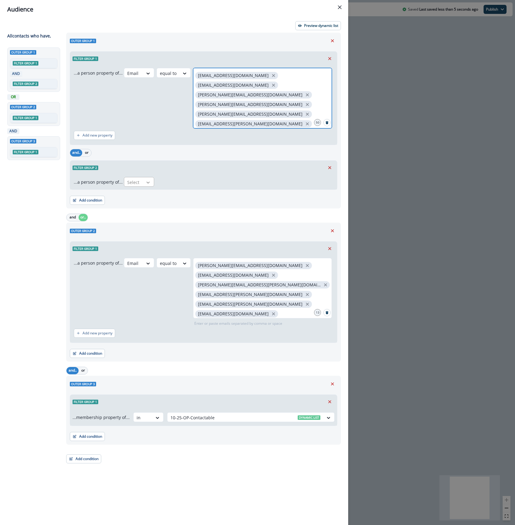
click at [143, 181] on div at bounding box center [148, 182] width 10 height 6
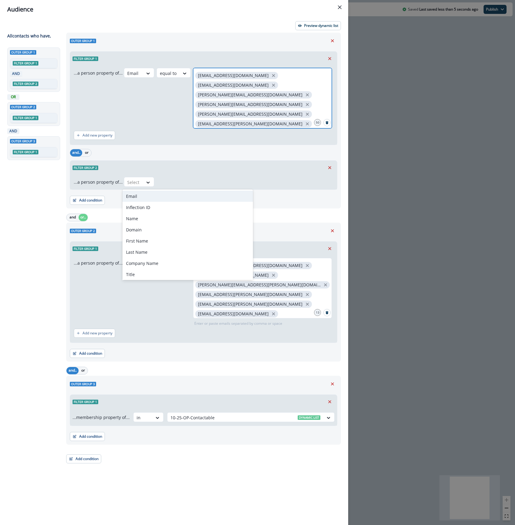
click at [142, 195] on div "Email" at bounding box center [187, 196] width 131 height 11
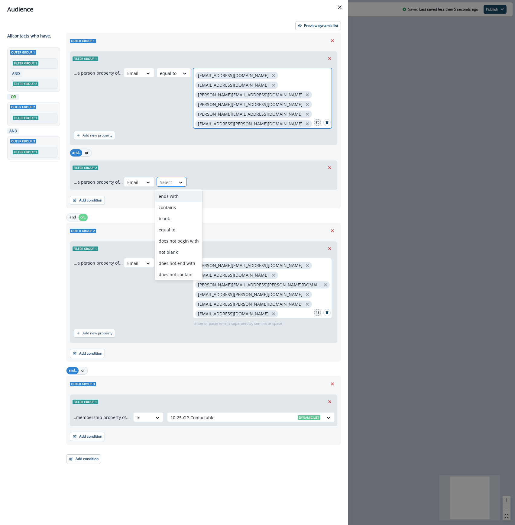
click at [163, 184] on div at bounding box center [166, 183] width 13 height 8
click at [173, 228] on div "equal to" at bounding box center [178, 229] width 47 height 11
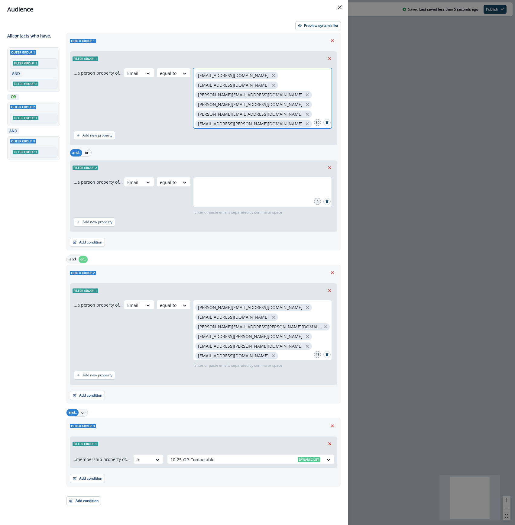
click at [214, 194] on div at bounding box center [262, 192] width 139 height 30
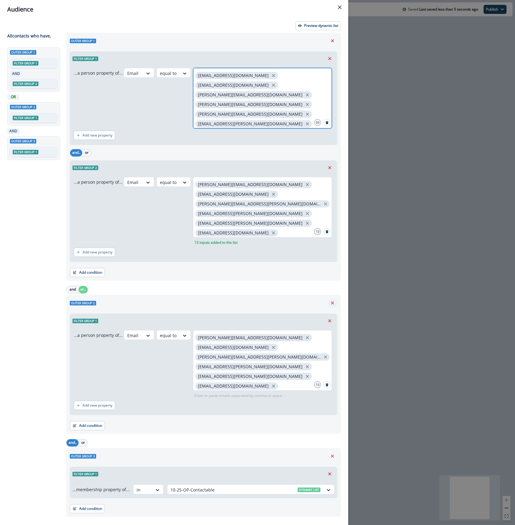
click at [330, 303] on icon "Remove" at bounding box center [332, 302] width 5 height 5
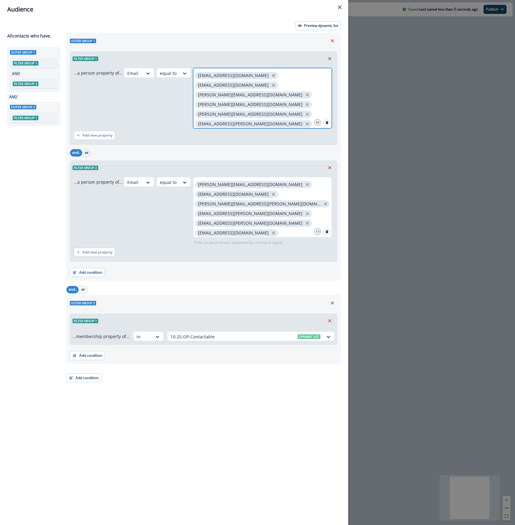
click at [85, 153] on button "or" at bounding box center [86, 152] width 9 height 7
click at [325, 25] on p "Preview dynamic list" at bounding box center [321, 26] width 34 height 4
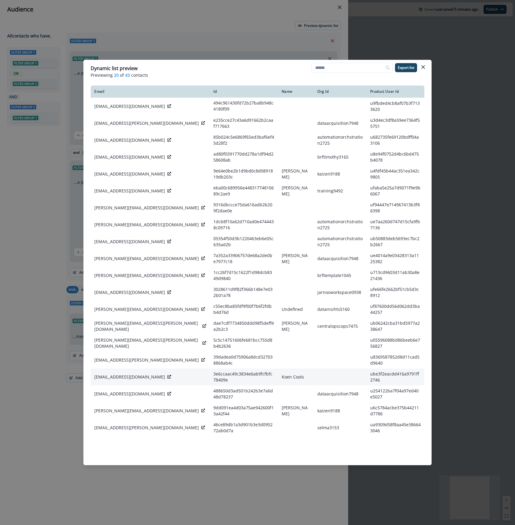
click at [167, 375] on icon at bounding box center [169, 377] width 4 height 4
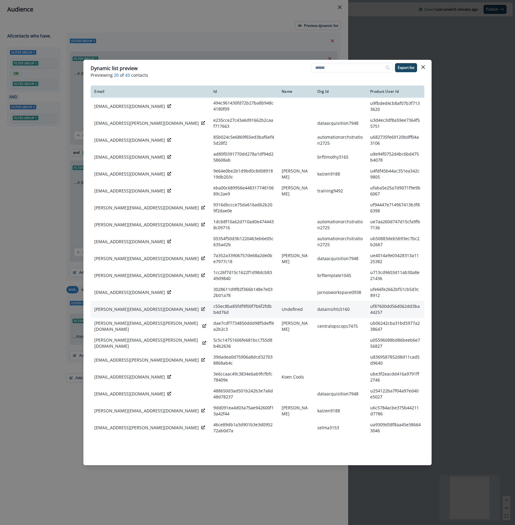
click at [201, 307] on icon at bounding box center [203, 309] width 4 height 4
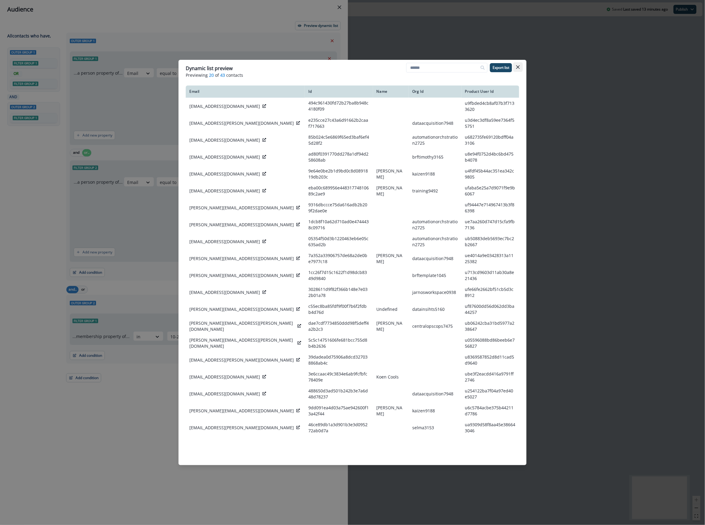
click at [515, 69] on button "Close" at bounding box center [518, 67] width 10 height 10
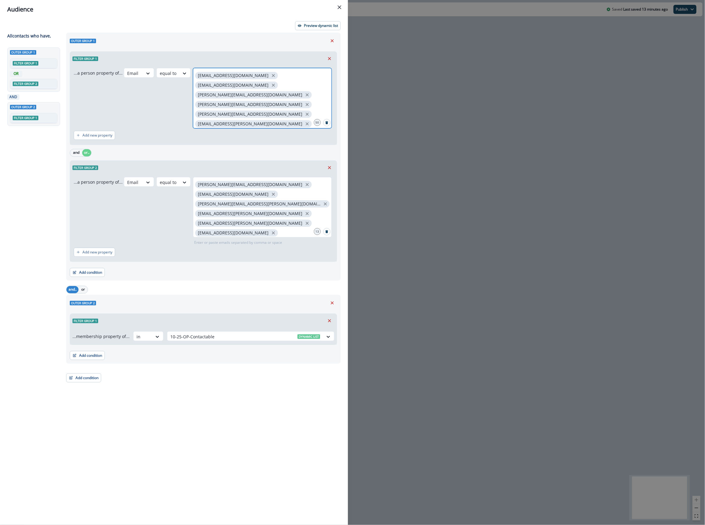
click at [515, 48] on div "Audience Preview dynamic list All contact s who have, Outer group 1 Filter grou…" at bounding box center [352, 262] width 705 height 525
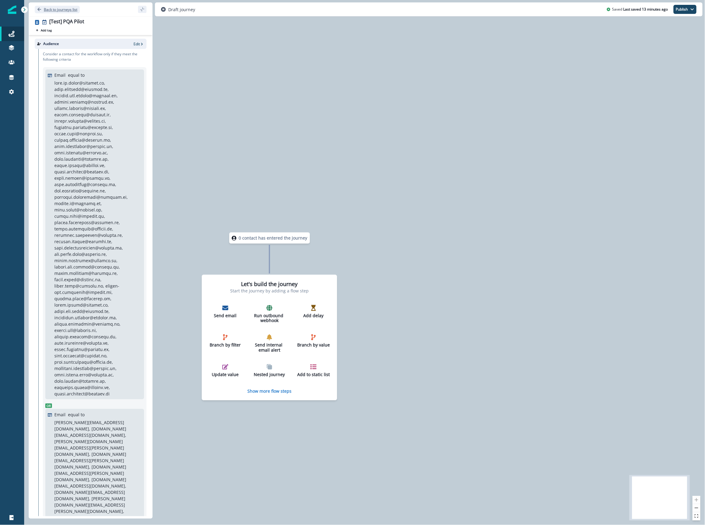
click at [62, 10] on p "Back to journeys list" at bounding box center [61, 9] width 34 height 5
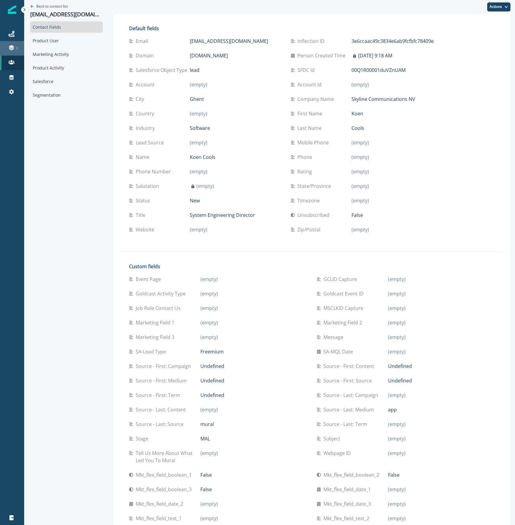
click at [8, 49] on div at bounding box center [11, 48] width 19 height 6
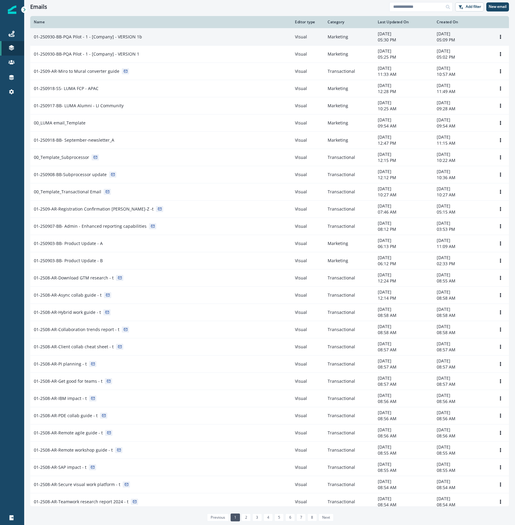
click at [311, 33] on td "Visual" at bounding box center [307, 36] width 33 height 17
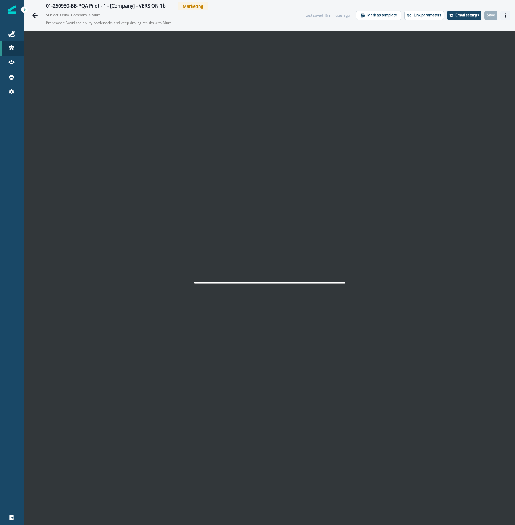
click at [500, 12] on button "Actions" at bounding box center [505, 15] width 10 height 9
click at [503, 12] on button "Actions" at bounding box center [505, 15] width 10 height 9
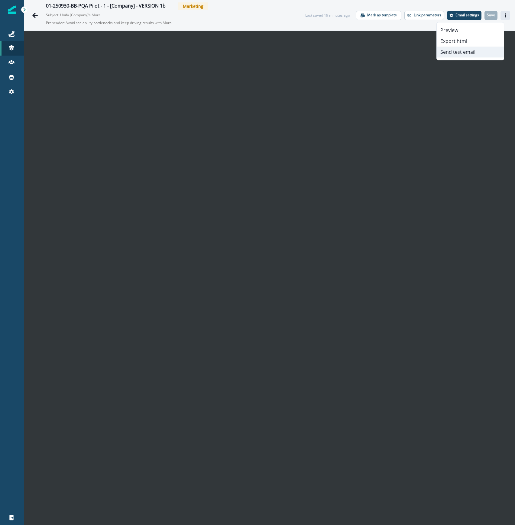
click at [468, 49] on button "Send test email" at bounding box center [470, 52] width 67 height 11
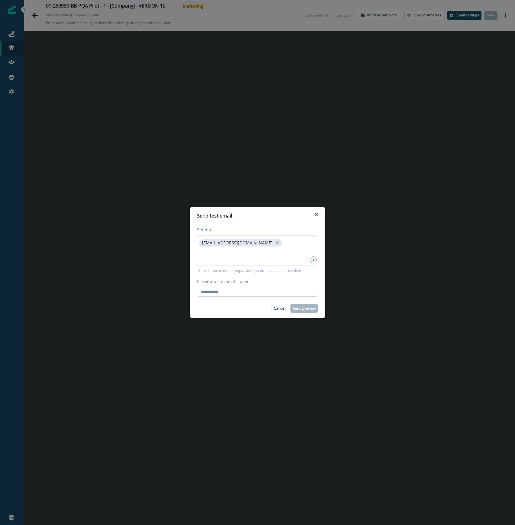
click at [225, 292] on input "Preview as a specific user" at bounding box center [257, 292] width 121 height 10
paste input "**********"
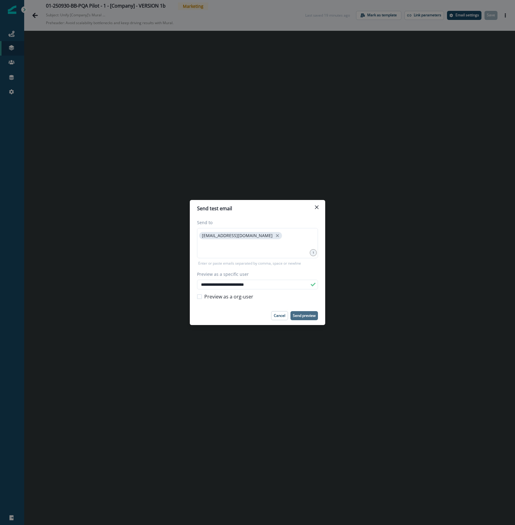
type input "**********"
click at [305, 314] on p "Send preview" at bounding box center [304, 316] width 23 height 4
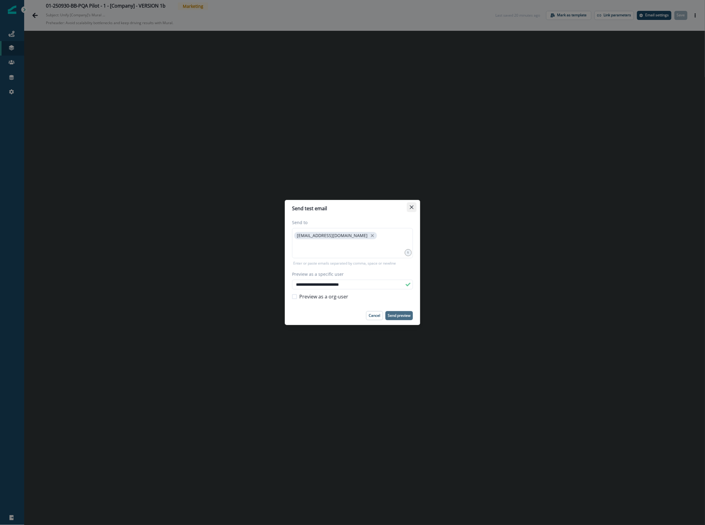
click at [412, 208] on icon "Close" at bounding box center [412, 207] width 4 height 4
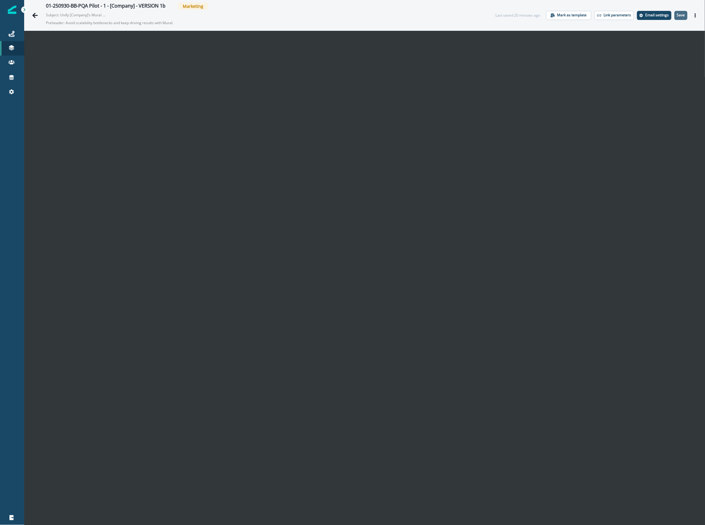
click at [515, 13] on p "Save" at bounding box center [681, 15] width 8 height 4
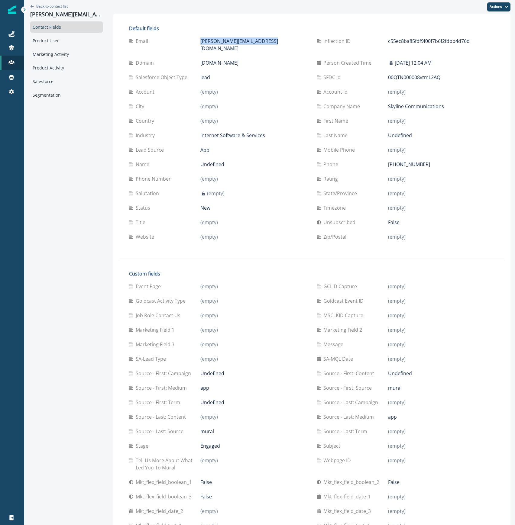
drag, startPoint x: 259, startPoint y: 43, endPoint x: 182, endPoint y: 42, distance: 77.4
click at [182, 42] on div "Email enver.podgorcevic@skyline.be" at bounding box center [218, 44] width 178 height 15
copy div "enver.podgorcevic@skyline.be"
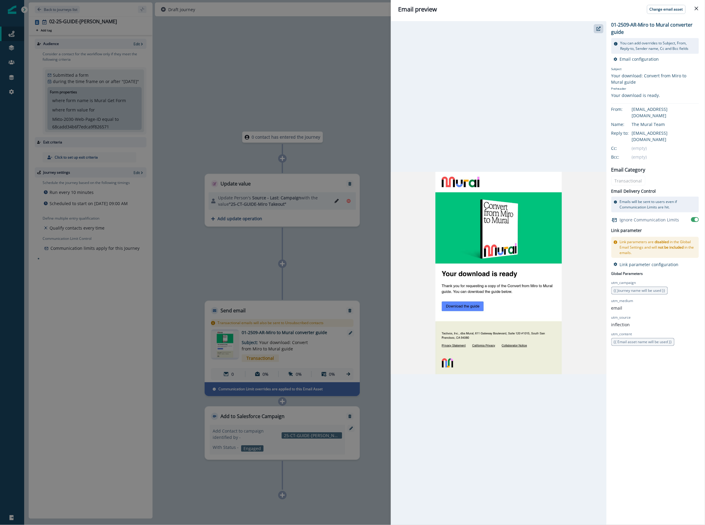
drag, startPoint x: 104, startPoint y: 416, endPoint x: 137, endPoint y: 376, distance: 50.9
click at [104, 416] on div "Email preview Change email asset 01-2509-AR-Miro to Mural converter guide You c…" at bounding box center [352, 262] width 705 height 525
